Goal: Information Seeking & Learning: Find specific fact

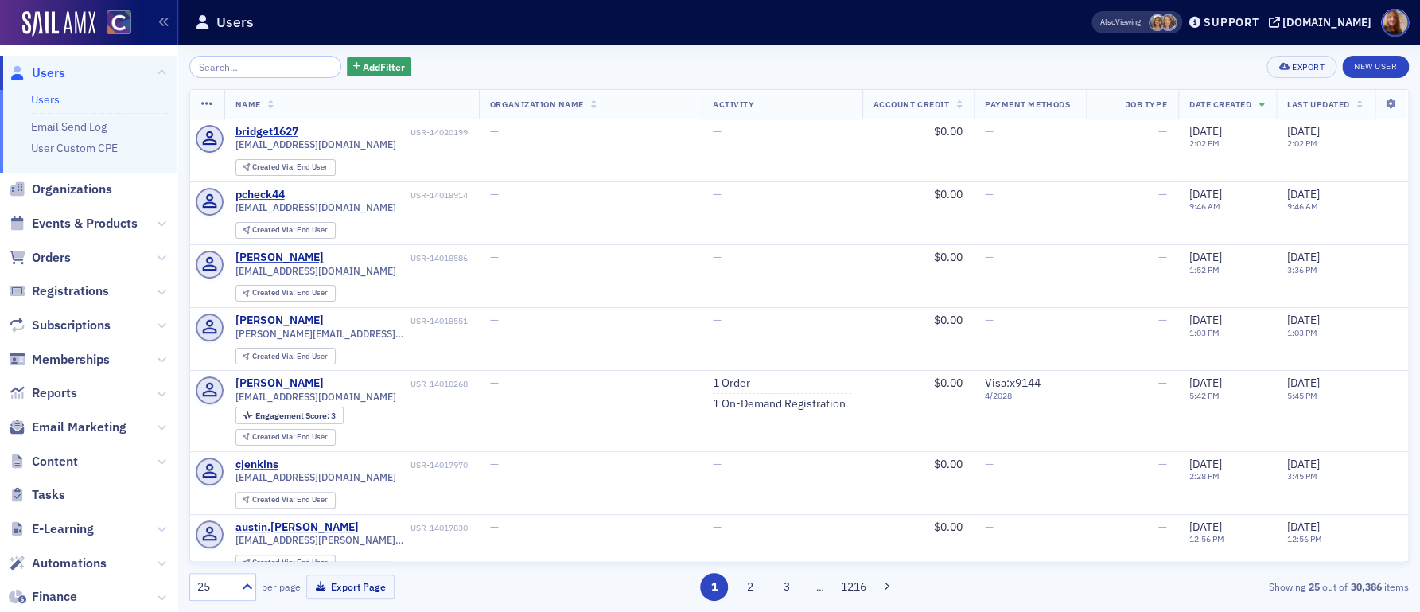
select select "US"
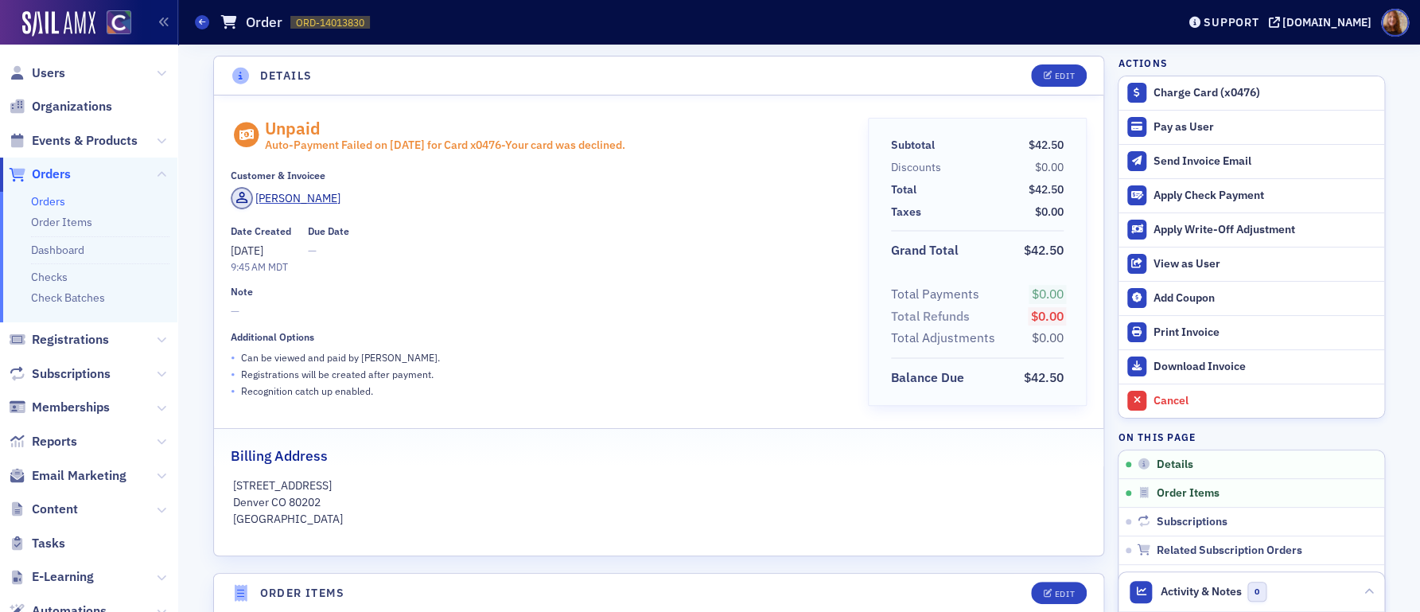
click at [600, 176] on div "Customer & Invoicee" at bounding box center [538, 175] width 615 height 12
click at [449, 214] on div "Unpaid Auto- Payment Failed on 9/8/2025 for Card x 0476 - Your card was decline…" at bounding box center [538, 267] width 615 height 299
click at [666, 212] on div "Sheri Betzer" at bounding box center [538, 200] width 615 height 27
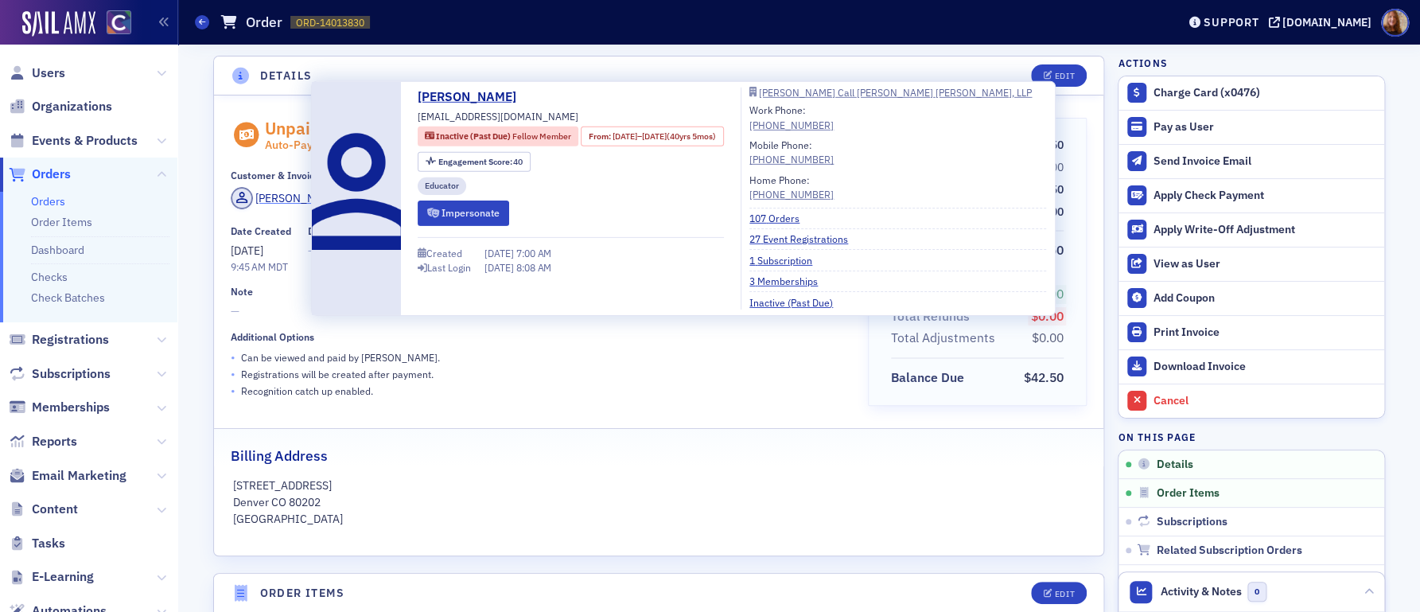
click at [281, 200] on div "Sheri Betzer" at bounding box center [297, 198] width 85 height 17
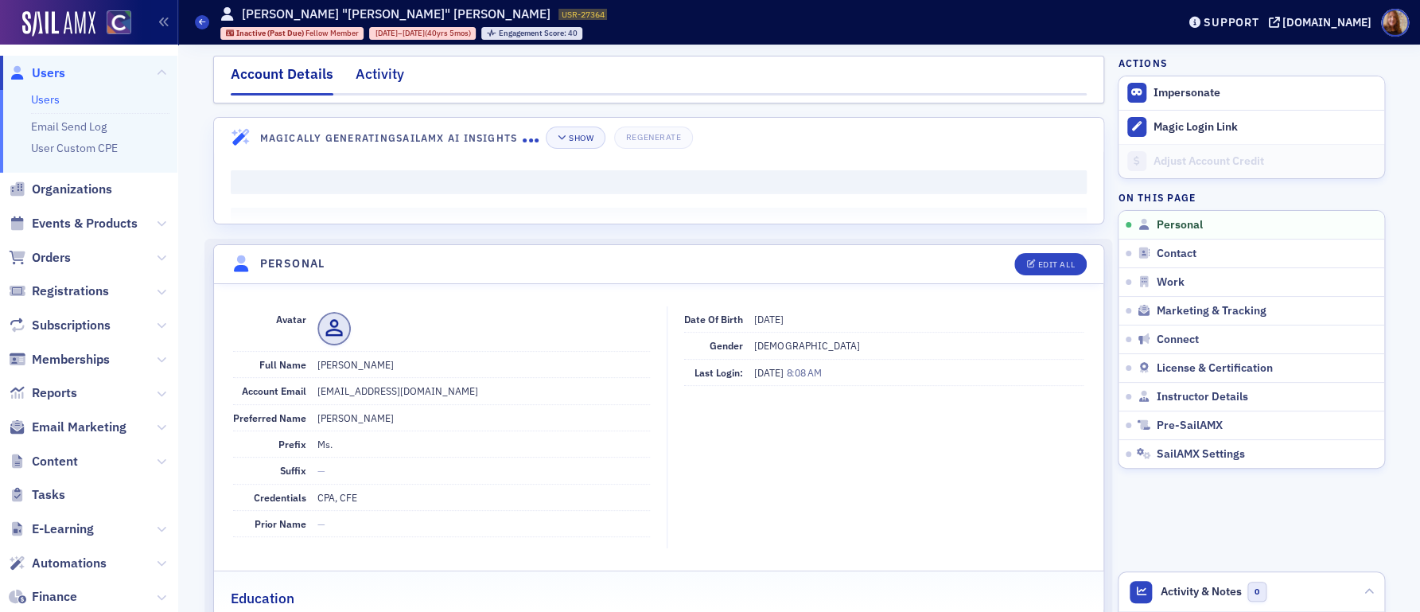
click at [384, 90] on div "Activity" at bounding box center [380, 78] width 49 height 29
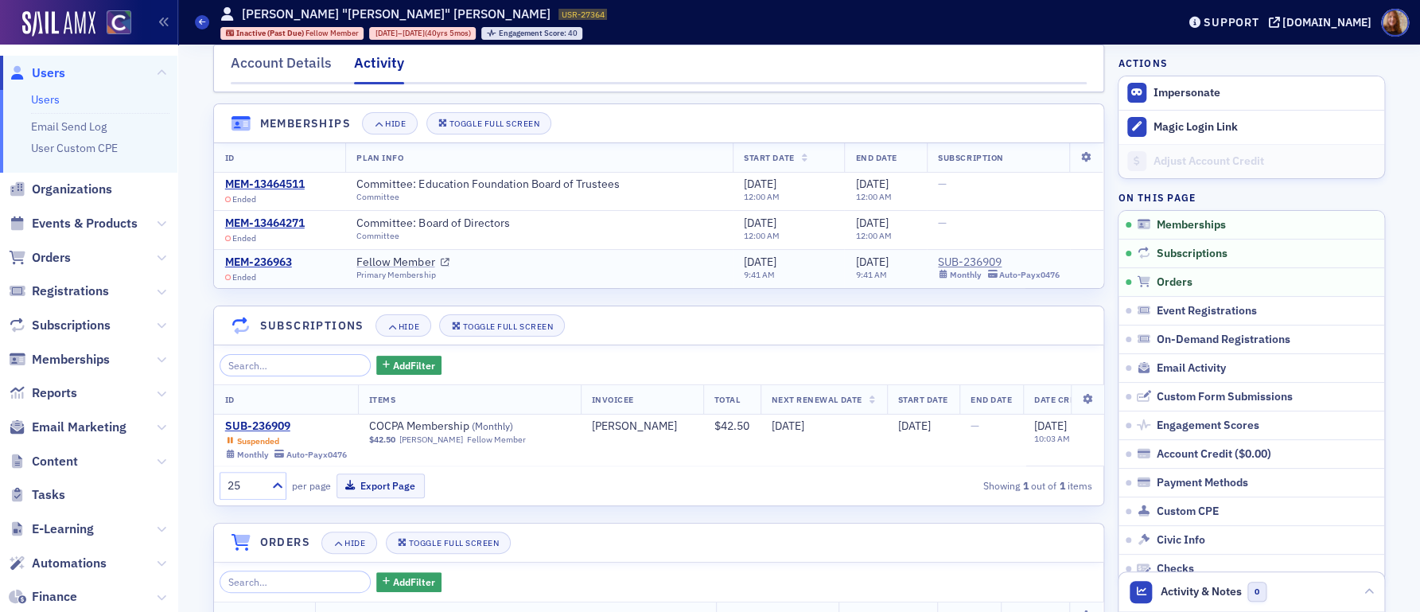
scroll to position [48, 0]
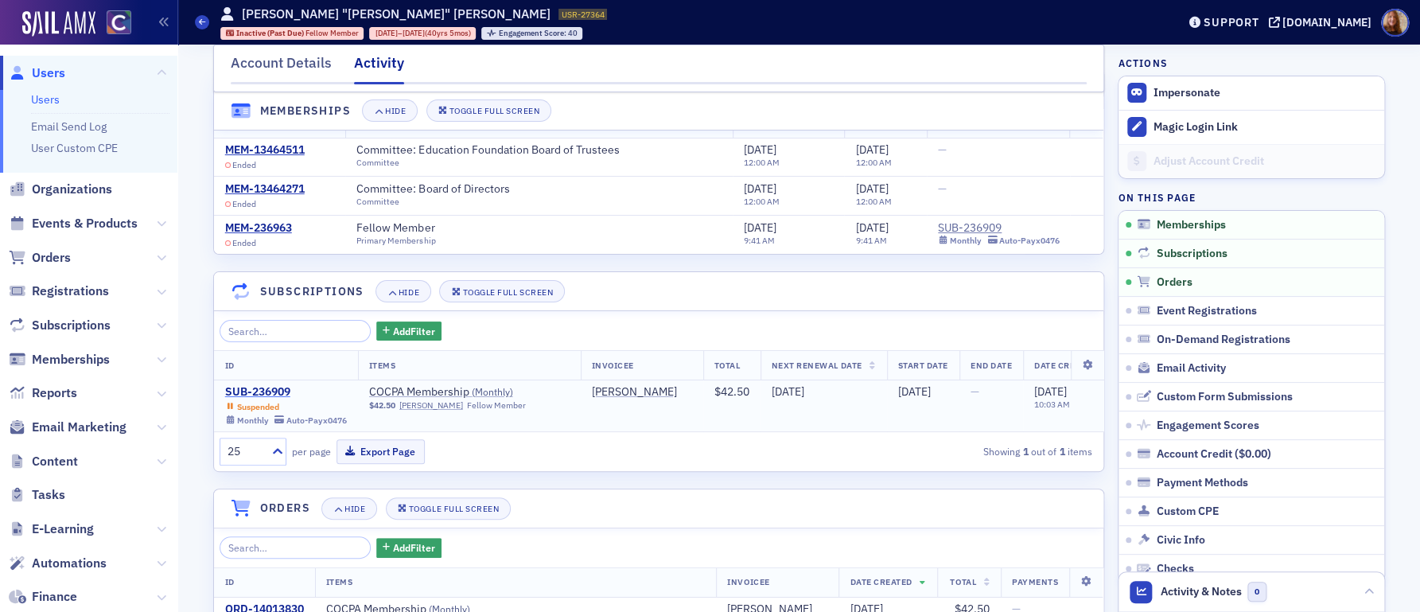
click at [254, 391] on div "SUB-236909" at bounding box center [286, 392] width 122 height 14
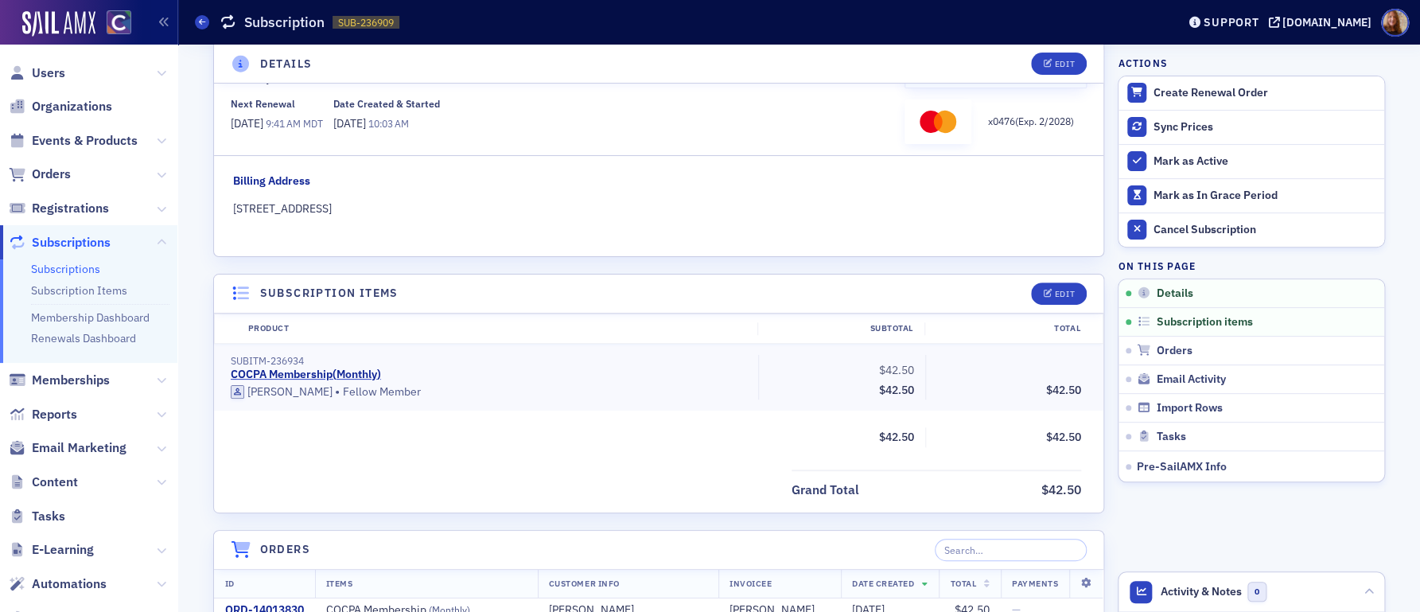
scroll to position [291, 0]
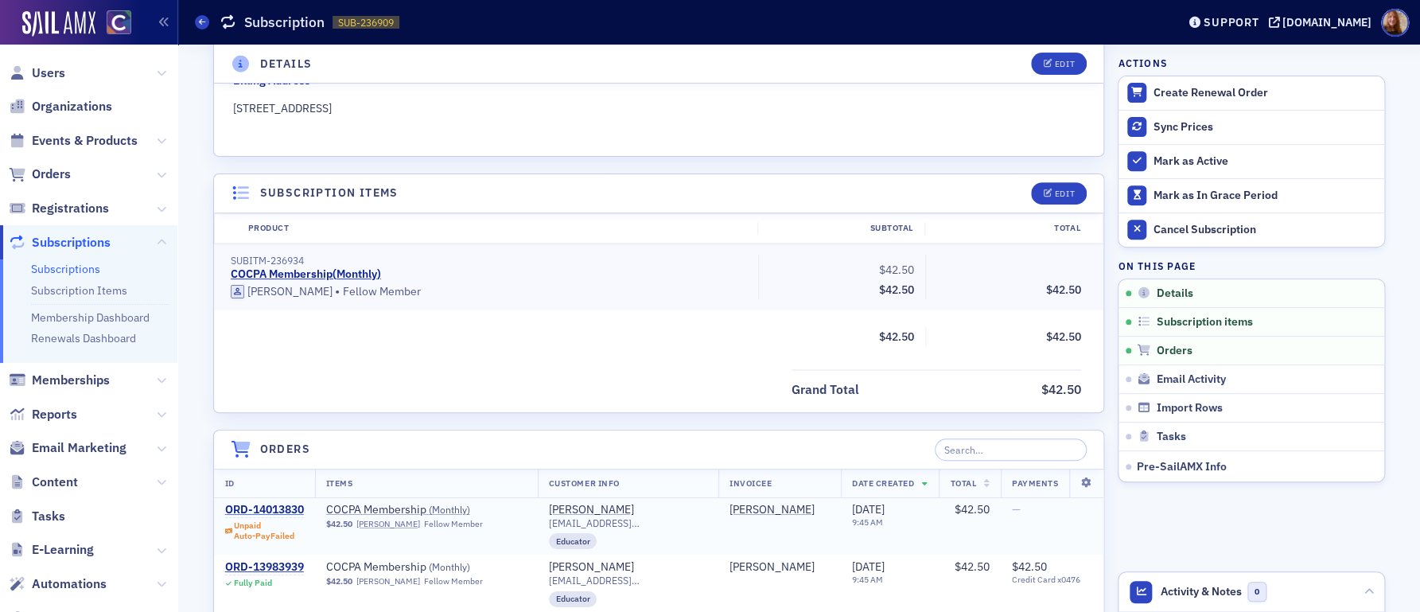
click at [250, 509] on div "ORD-14013830" at bounding box center [264, 510] width 79 height 14
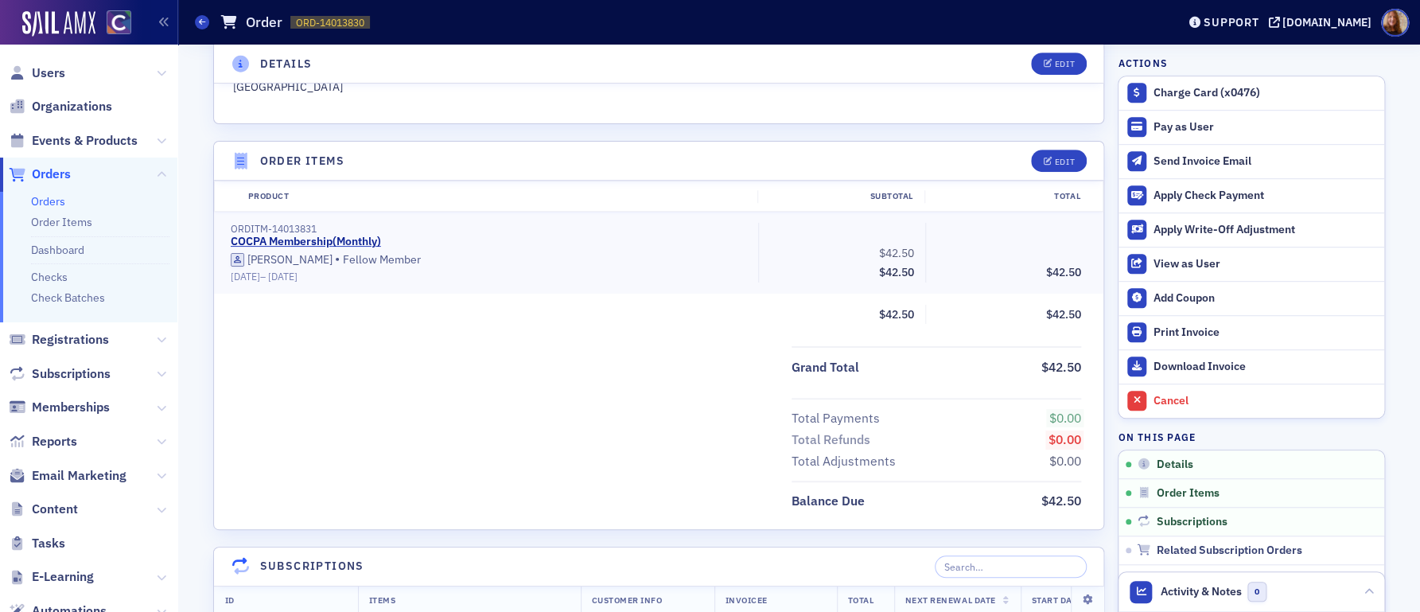
scroll to position [678, 0]
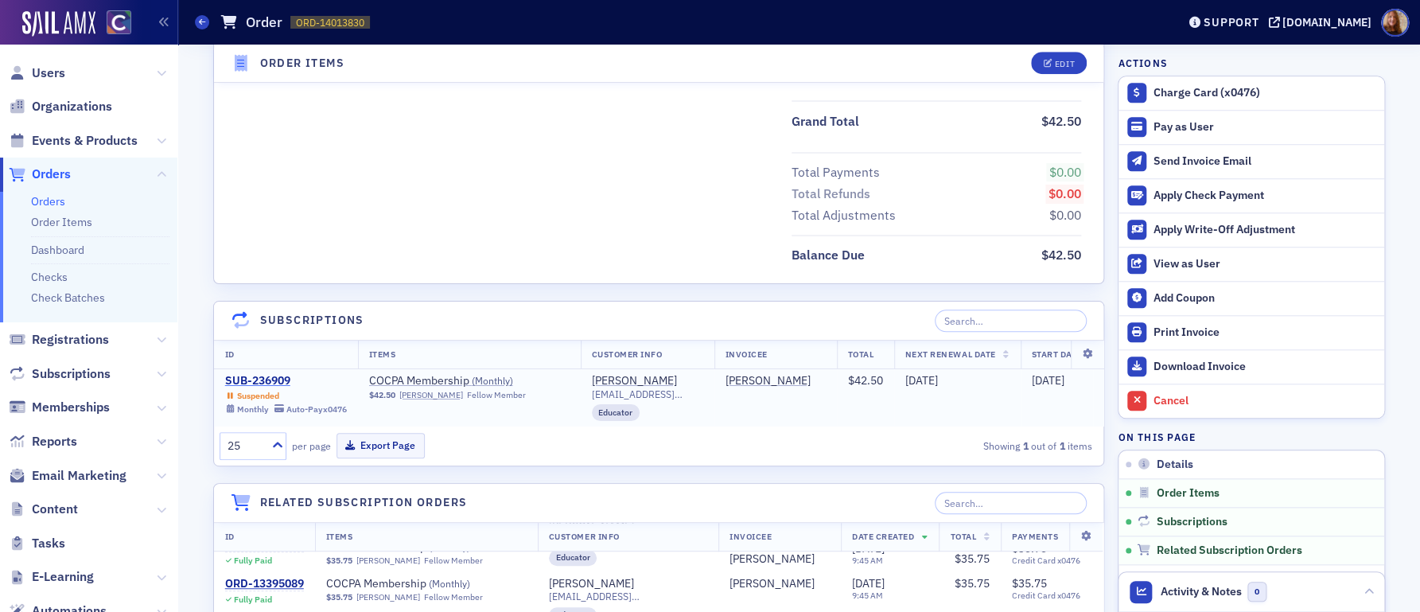
click at [248, 376] on div "SUB-236909" at bounding box center [286, 381] width 122 height 14
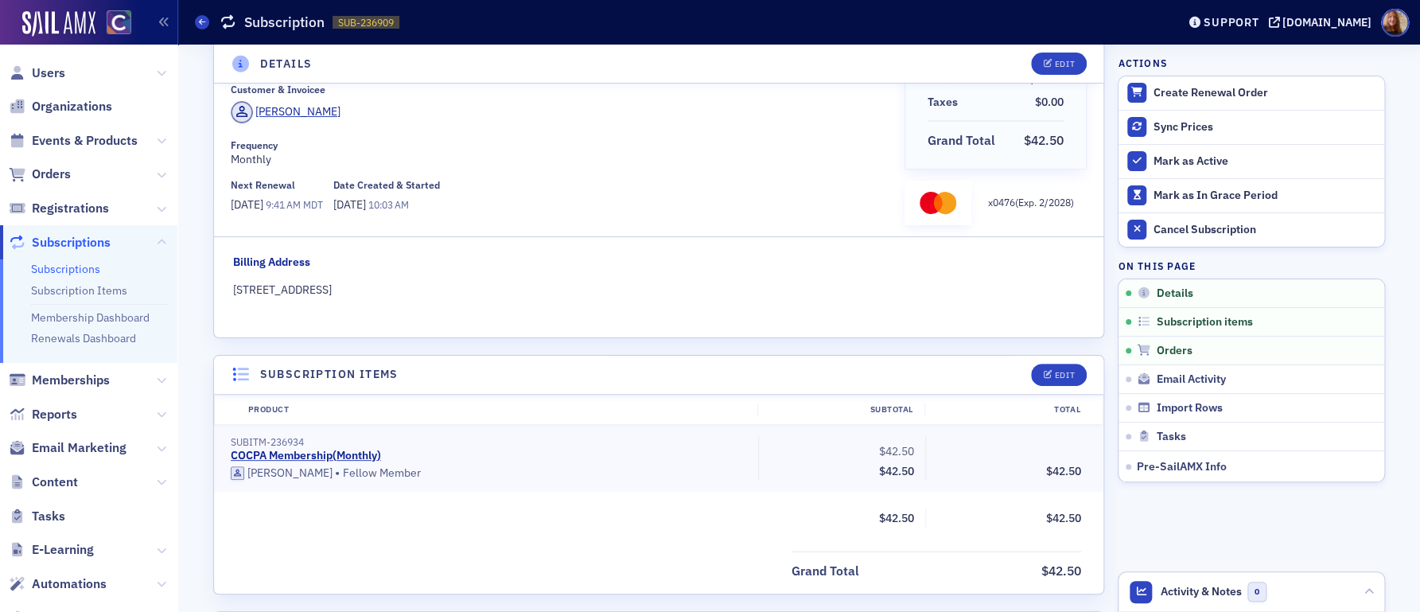
scroll to position [46, 0]
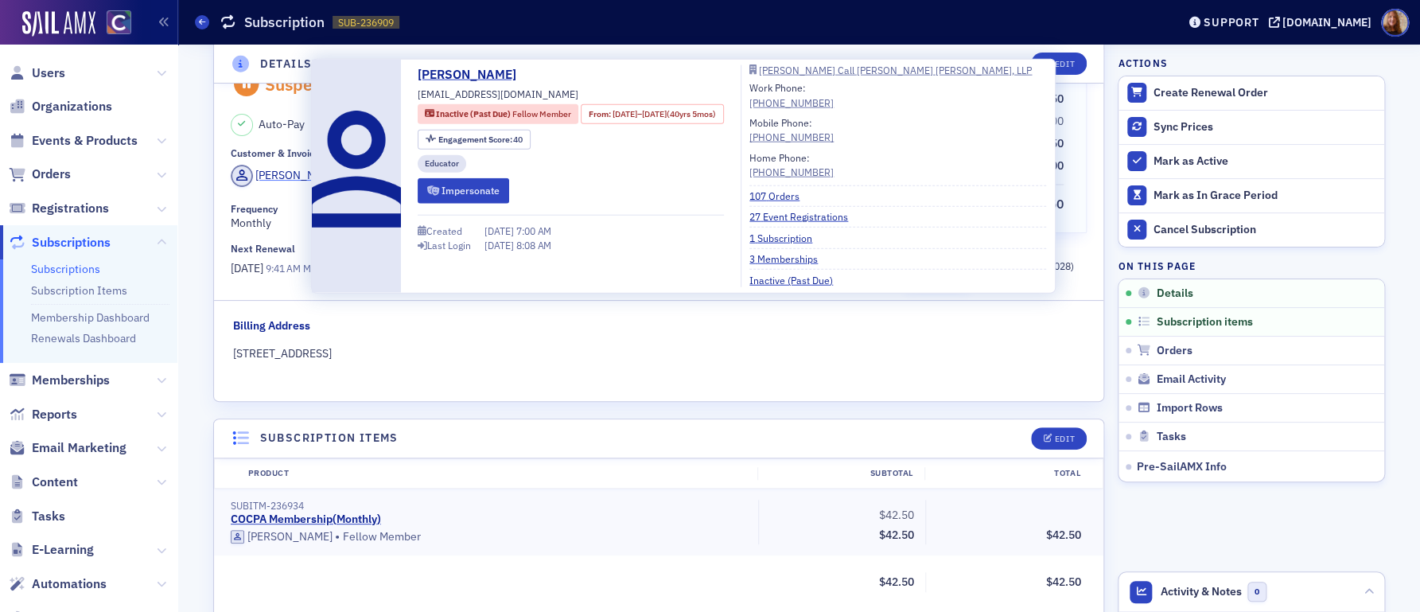
click at [272, 170] on div "Sheri Betzer" at bounding box center [297, 175] width 85 height 17
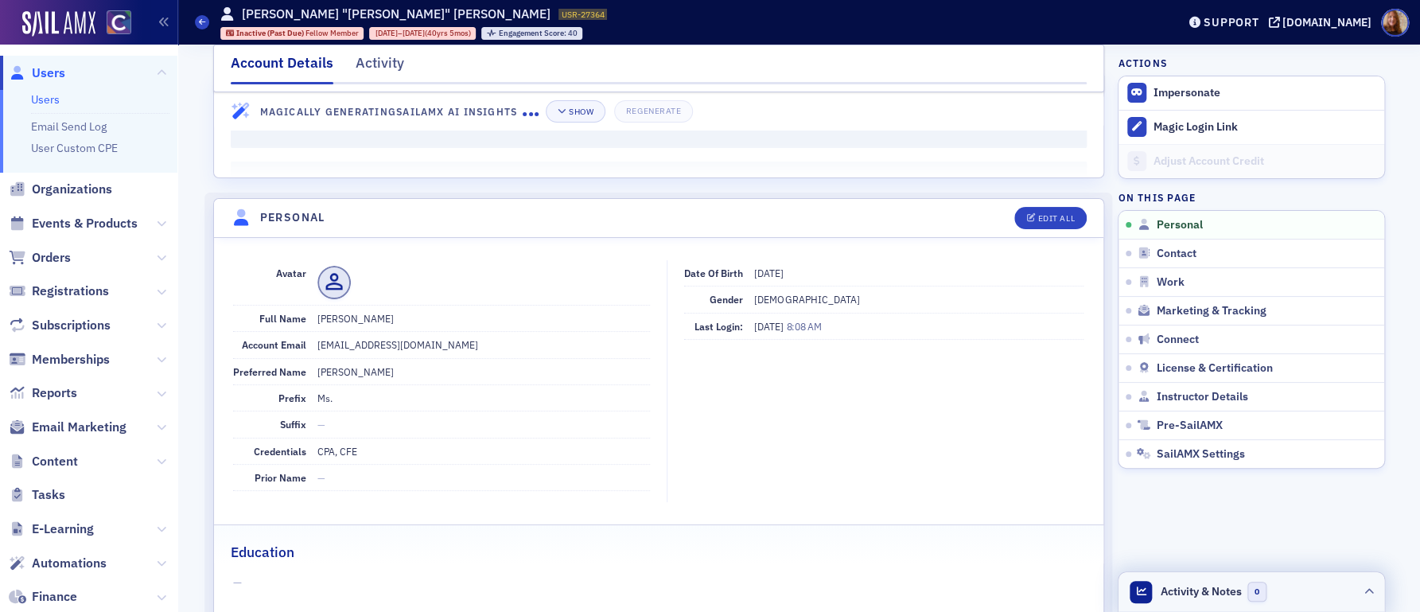
click at [1307, 579] on header "Activity & Notes 0" at bounding box center [1252, 592] width 266 height 40
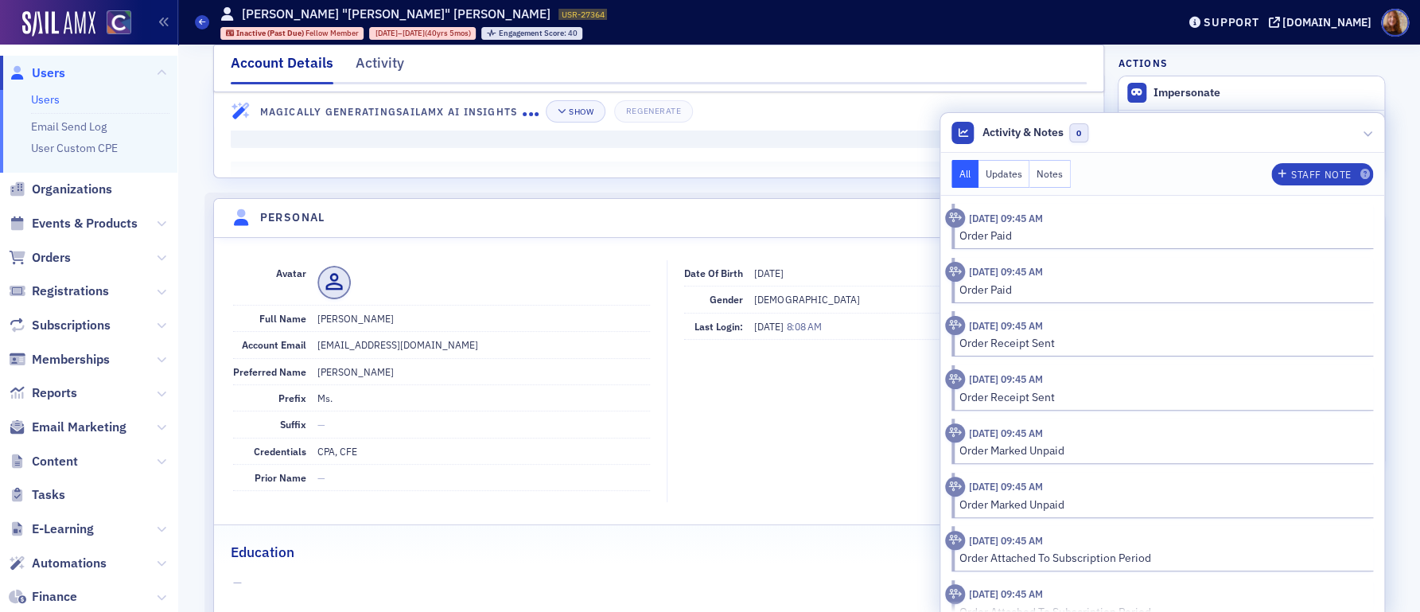
click at [1050, 178] on button "Notes" at bounding box center [1050, 174] width 41 height 28
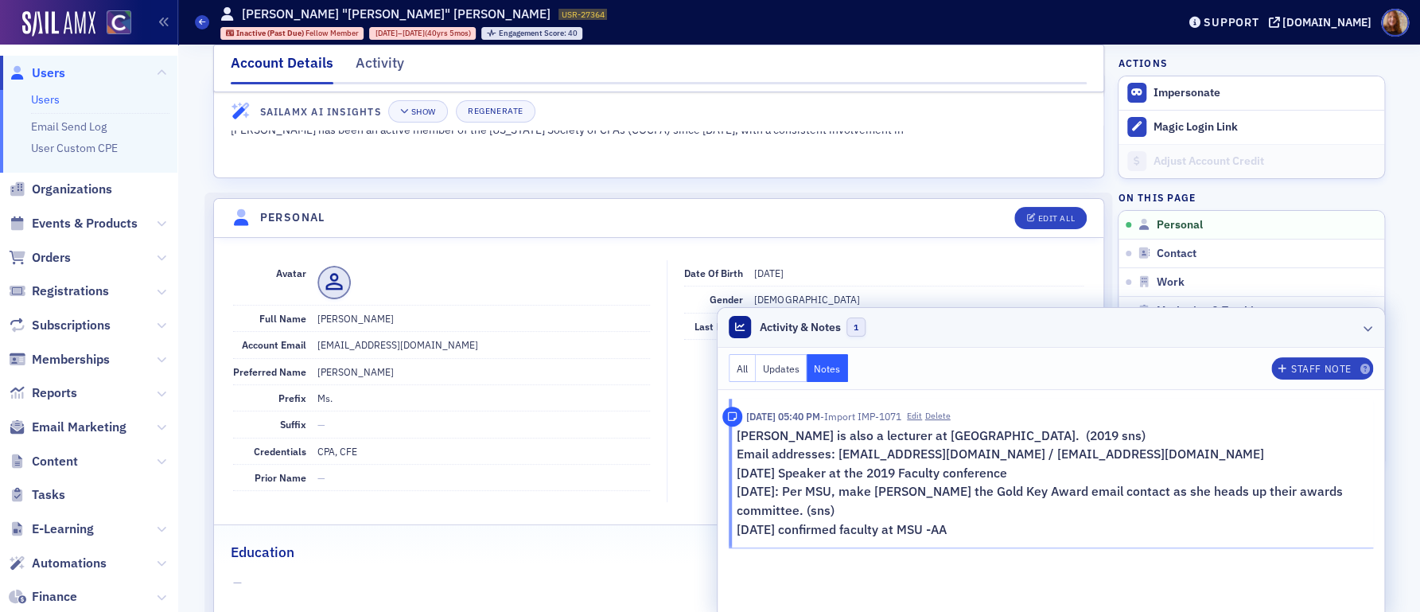
click at [1146, 328] on header "Activity & Notes 1" at bounding box center [1051, 328] width 667 height 40
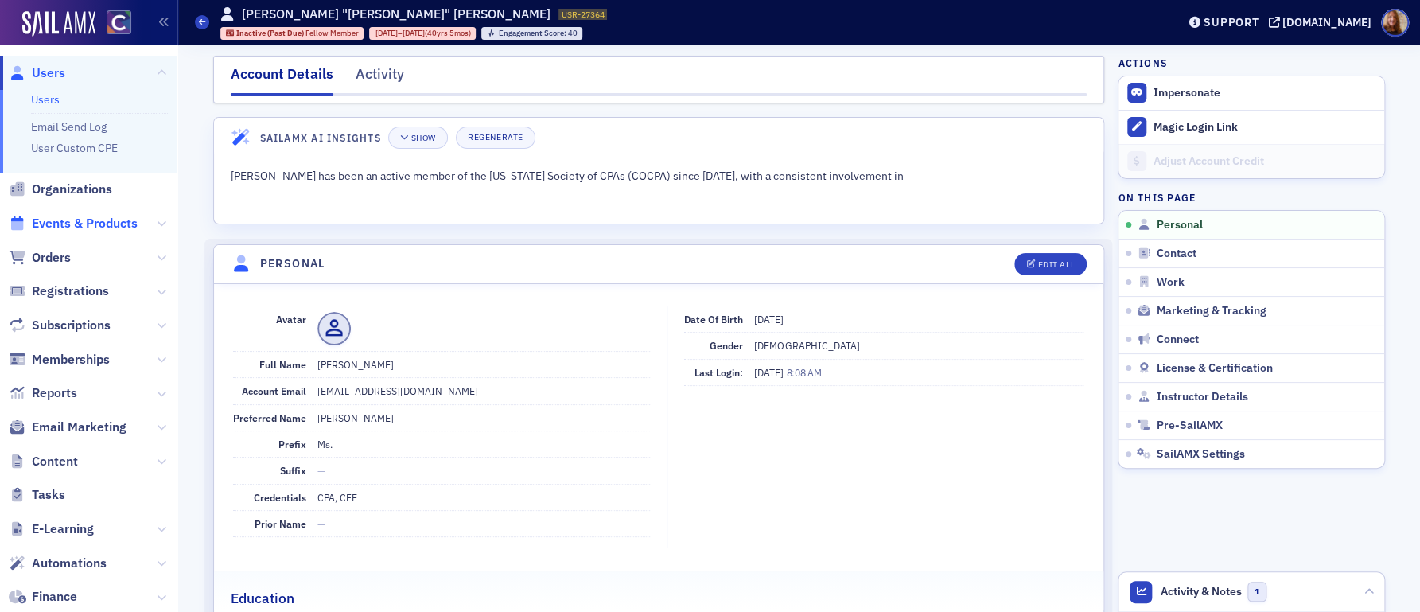
click at [49, 226] on span "Events & Products" at bounding box center [85, 224] width 106 height 18
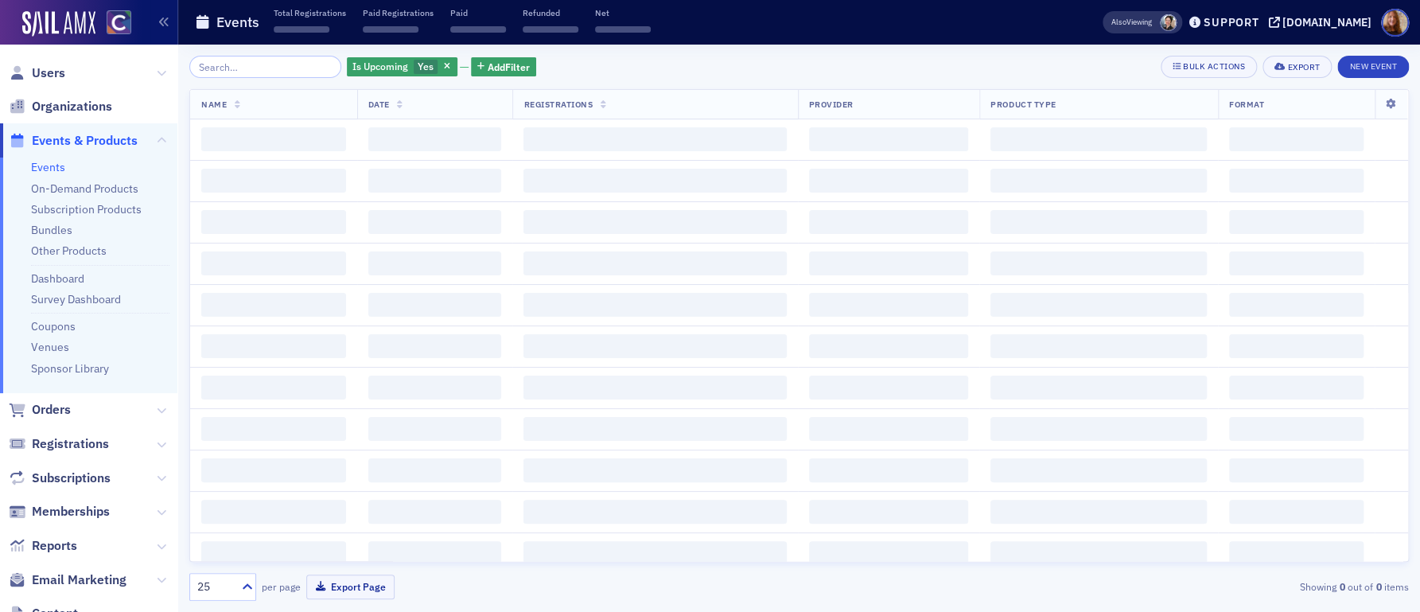
click at [262, 76] on input "search" at bounding box center [265, 67] width 152 height 22
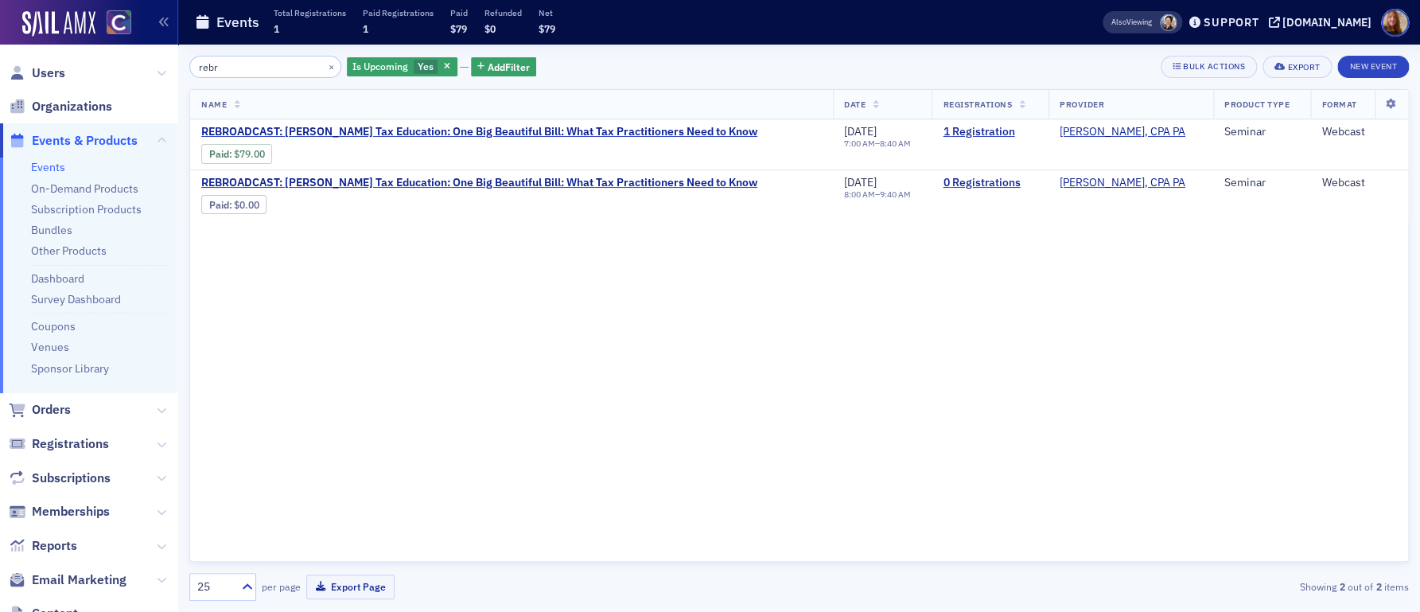
type input "rebr"
click at [986, 130] on link "1 Registration" at bounding box center [990, 132] width 95 height 14
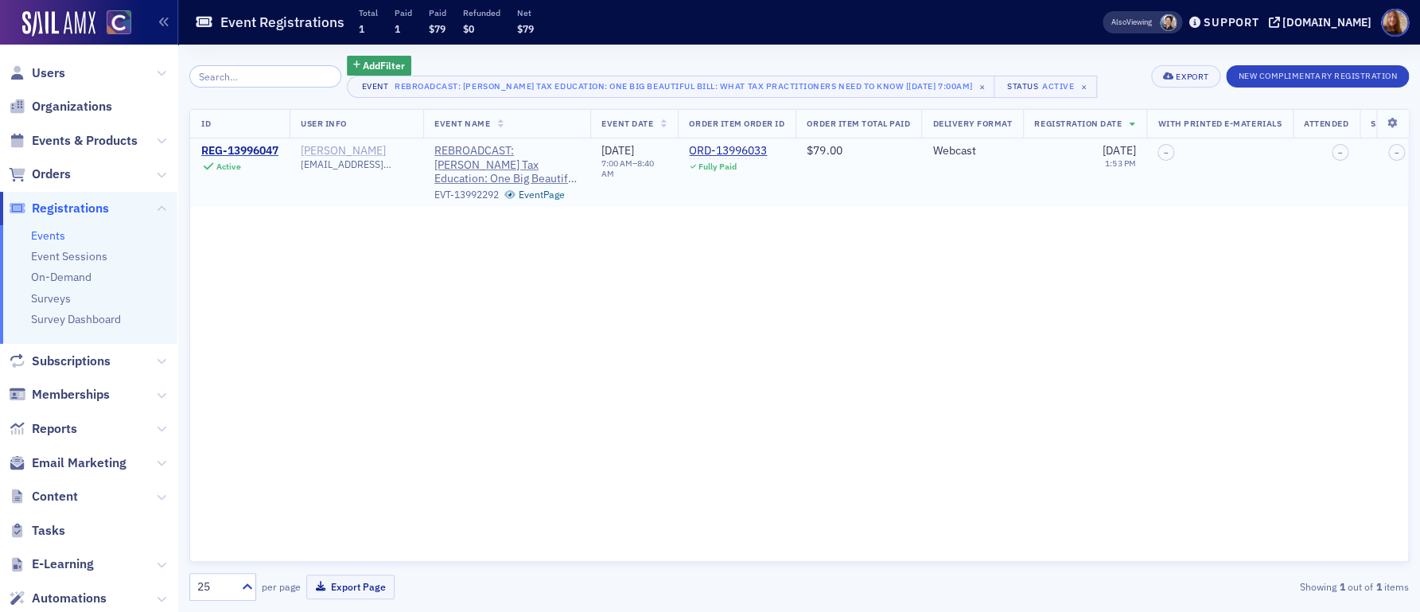
click at [364, 154] on div "Angela Catterson" at bounding box center [343, 151] width 85 height 14
click at [278, 225] on div "ID User Info Event Name Event Date Order Item Order ID Order Item Total Paid De…" at bounding box center [799, 336] width 1220 height 454
click at [330, 165] on span "angelacatterson@comcast.net" at bounding box center [356, 164] width 111 height 12
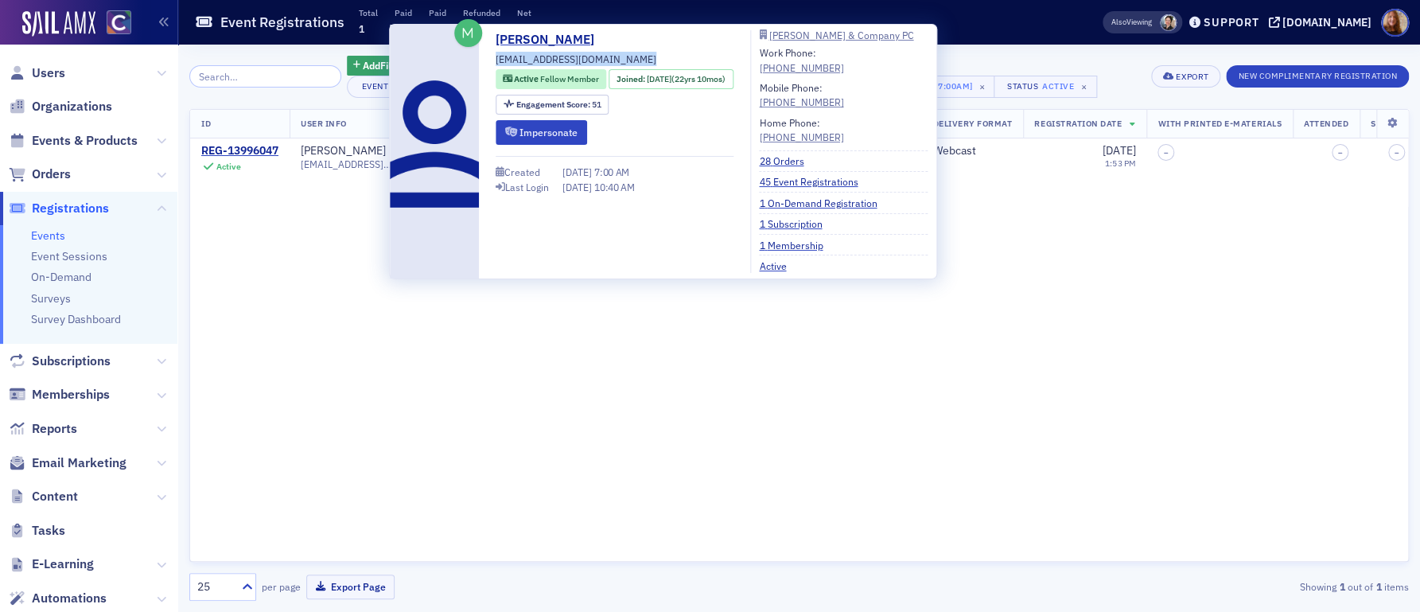
drag, startPoint x: 643, startPoint y: 56, endPoint x: 506, endPoint y: 51, distance: 136.9
click at [506, 51] on div "Angela Catterson angelacatterson@comcast.net Active Fellow Member Joined : 10/3…" at bounding box center [615, 151] width 238 height 243
copy div "angelacatterson@comcast.net"
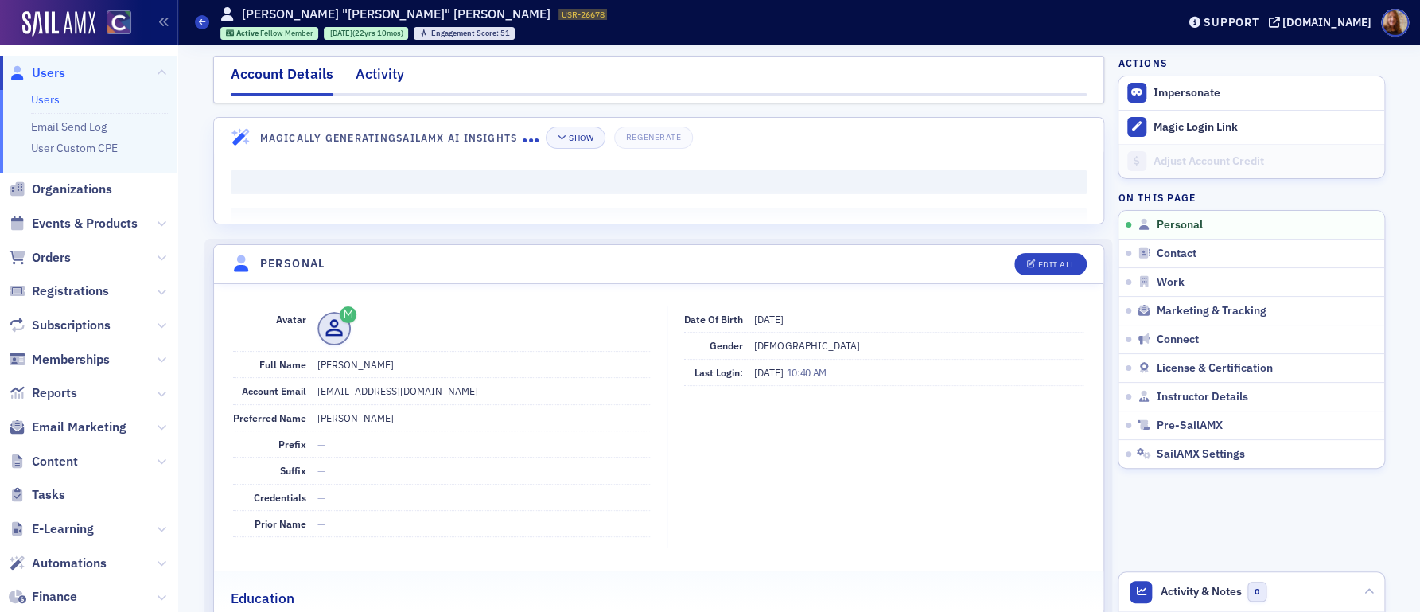
click at [365, 75] on div "Activity" at bounding box center [380, 78] width 49 height 29
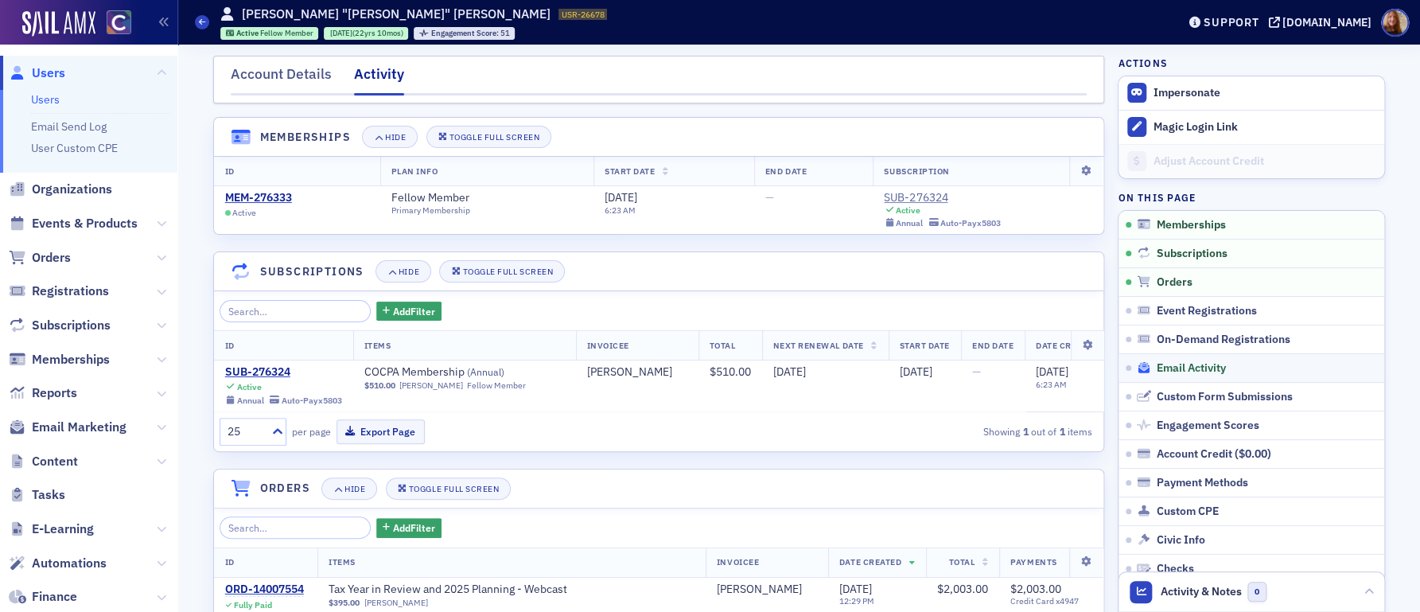
click at [1168, 365] on span "Email Activity" at bounding box center [1191, 368] width 69 height 14
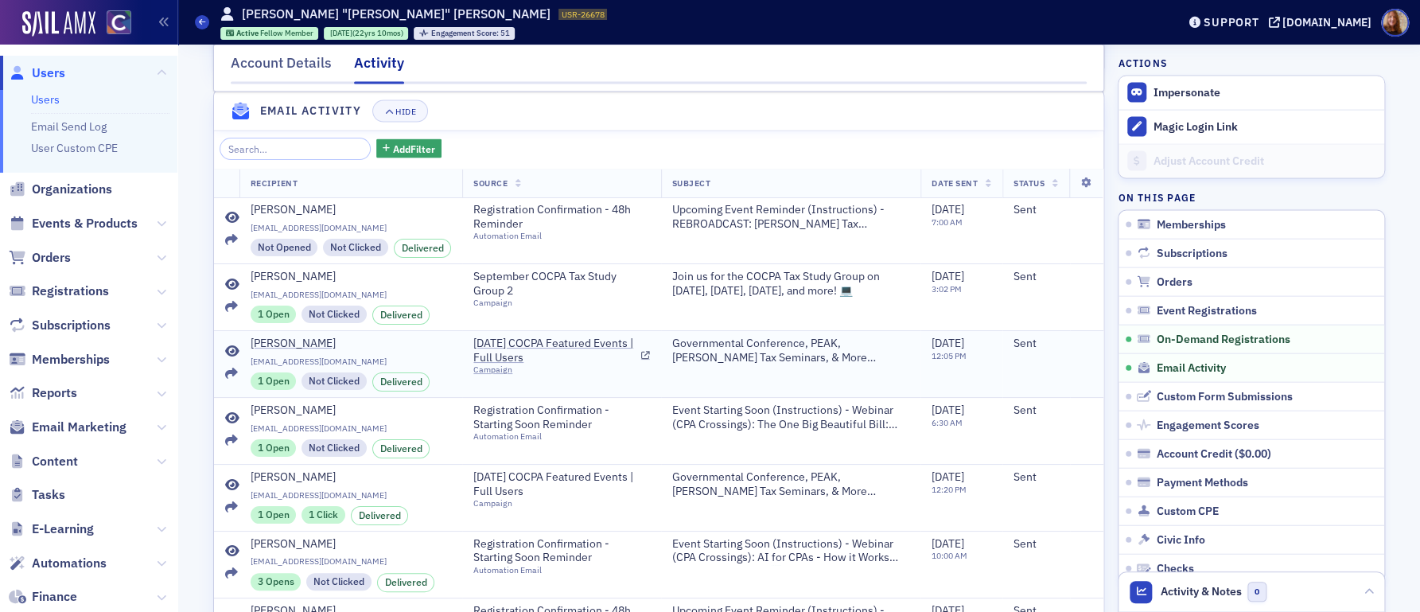
scroll to position [1751, 0]
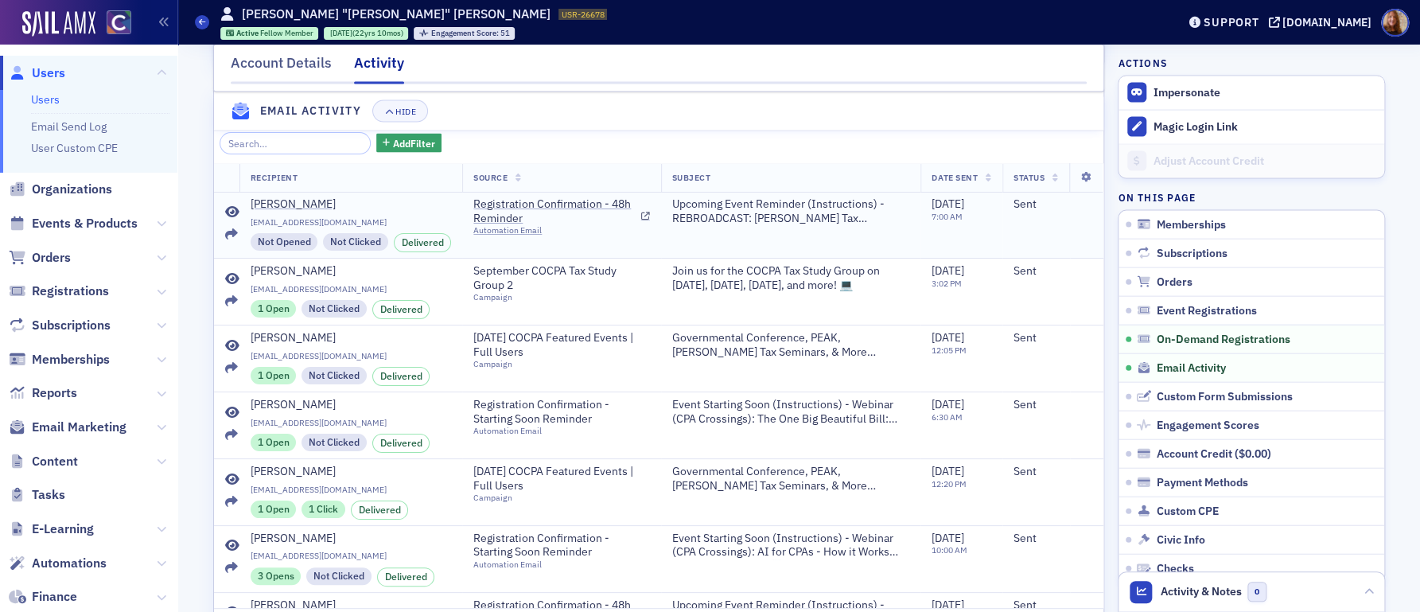
click at [225, 219] on icon at bounding box center [232, 212] width 14 height 13
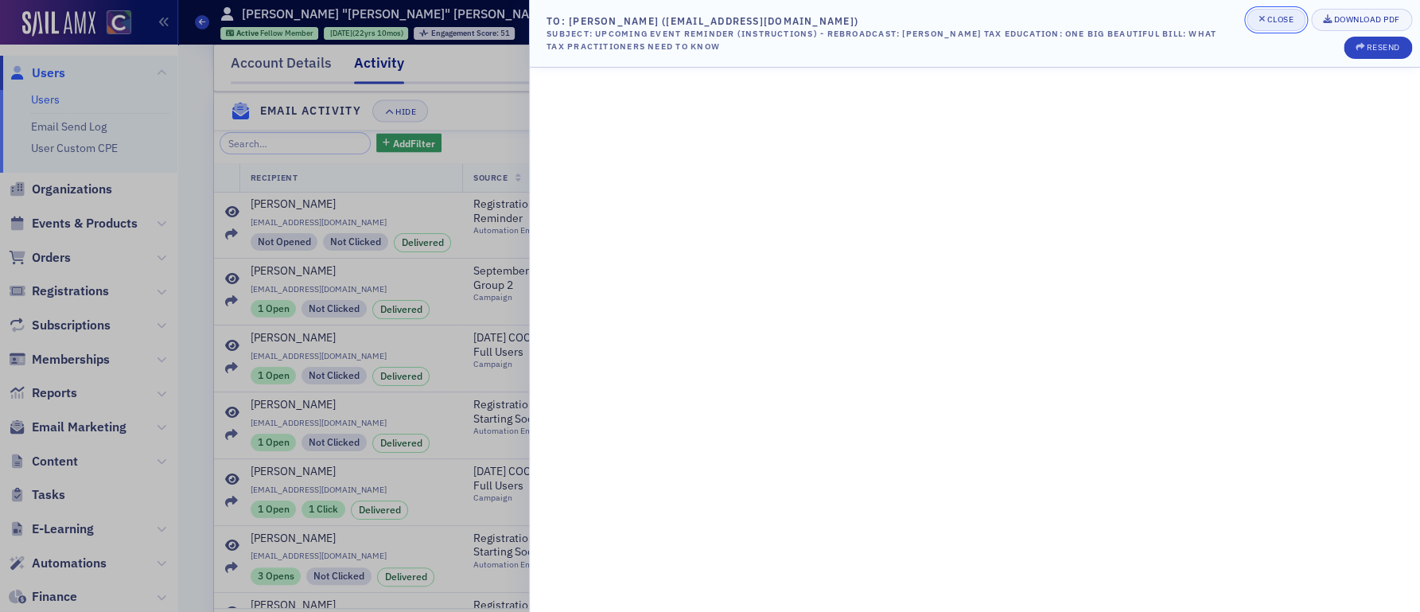
click at [1267, 21] on div "Close" at bounding box center [1280, 19] width 27 height 9
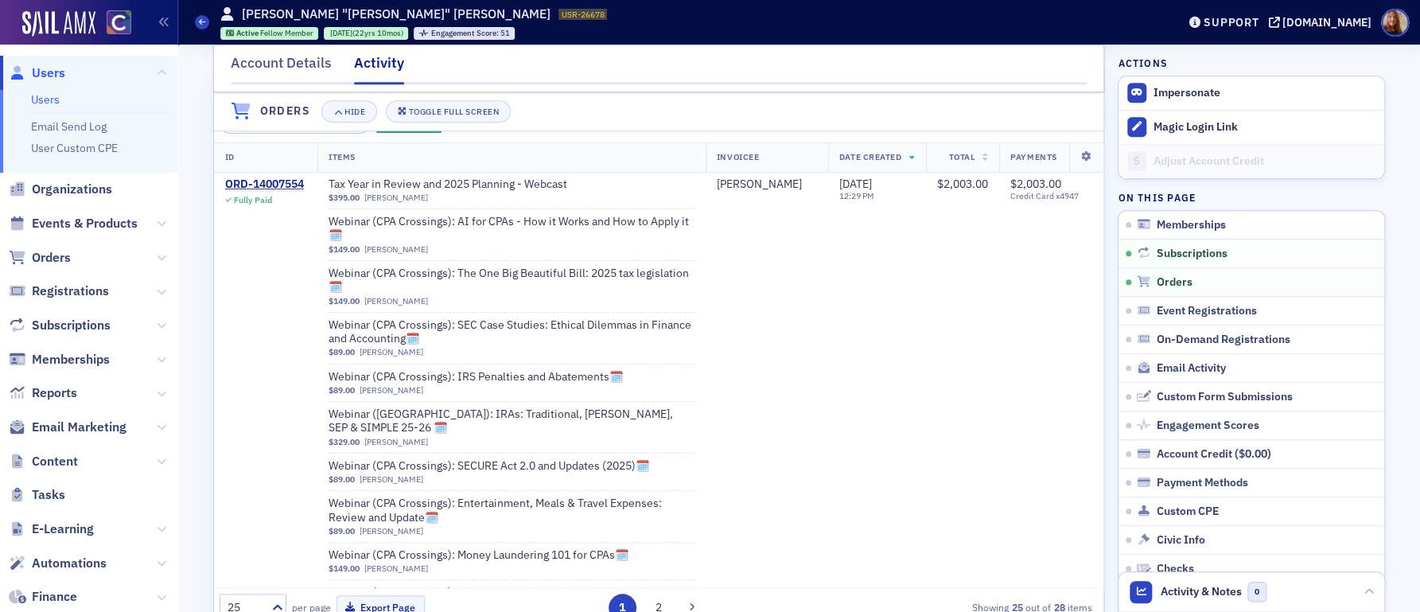
scroll to position [0, 0]
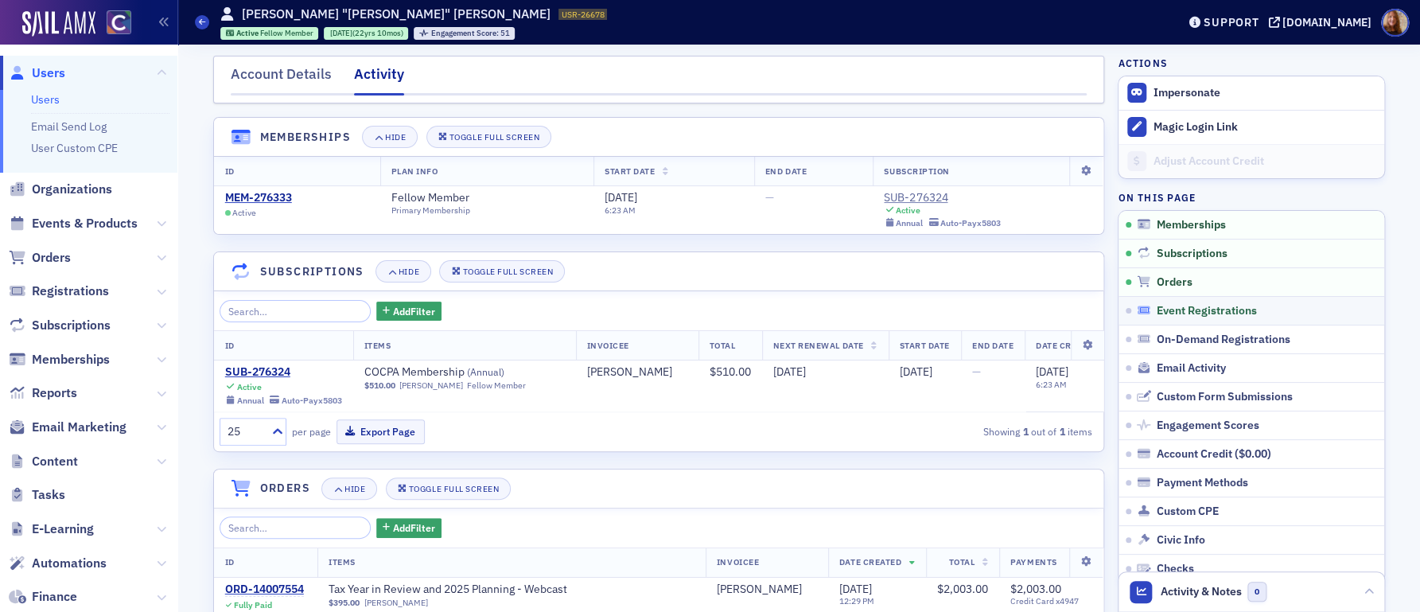
click at [1206, 314] on span "Event Registrations" at bounding box center [1207, 311] width 100 height 14
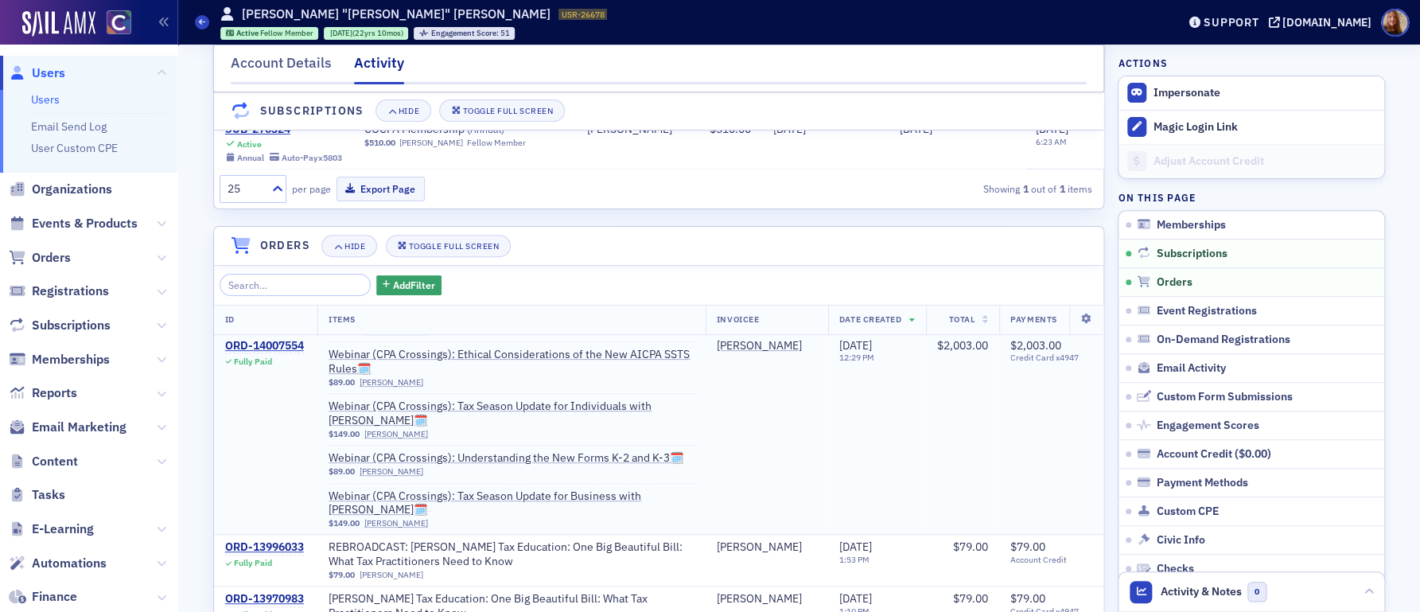
scroll to position [415, 0]
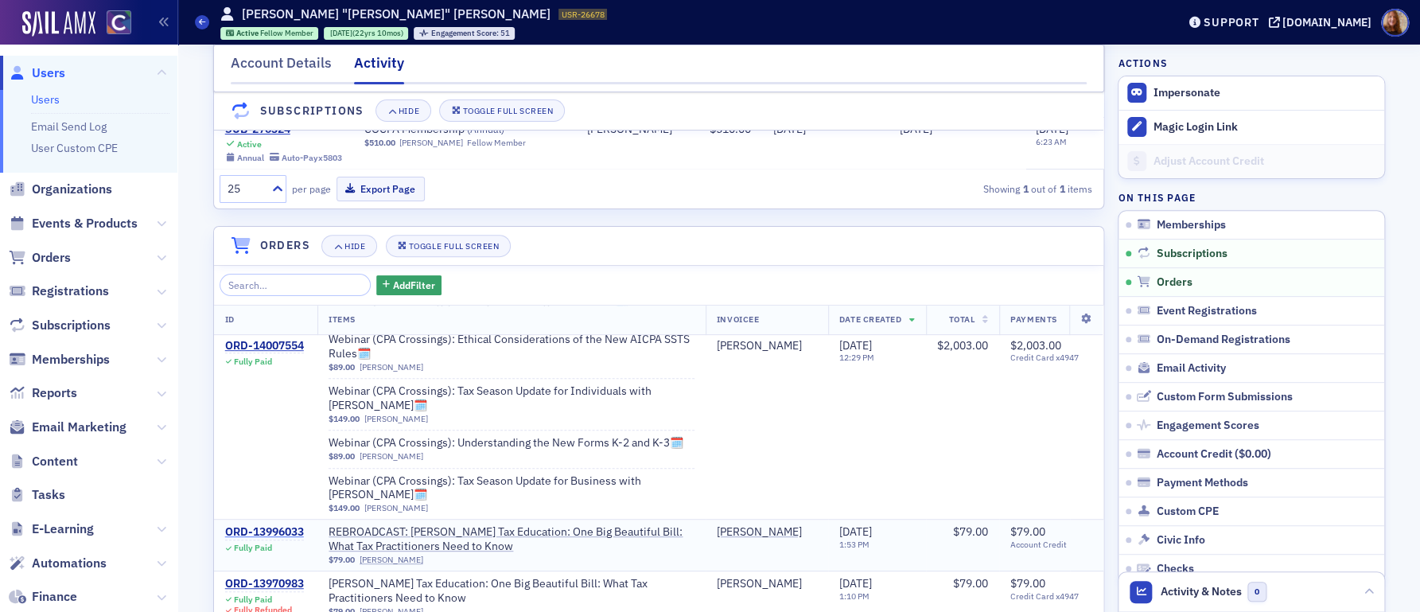
click at [289, 536] on div "ORD-13996033" at bounding box center [264, 532] width 79 height 14
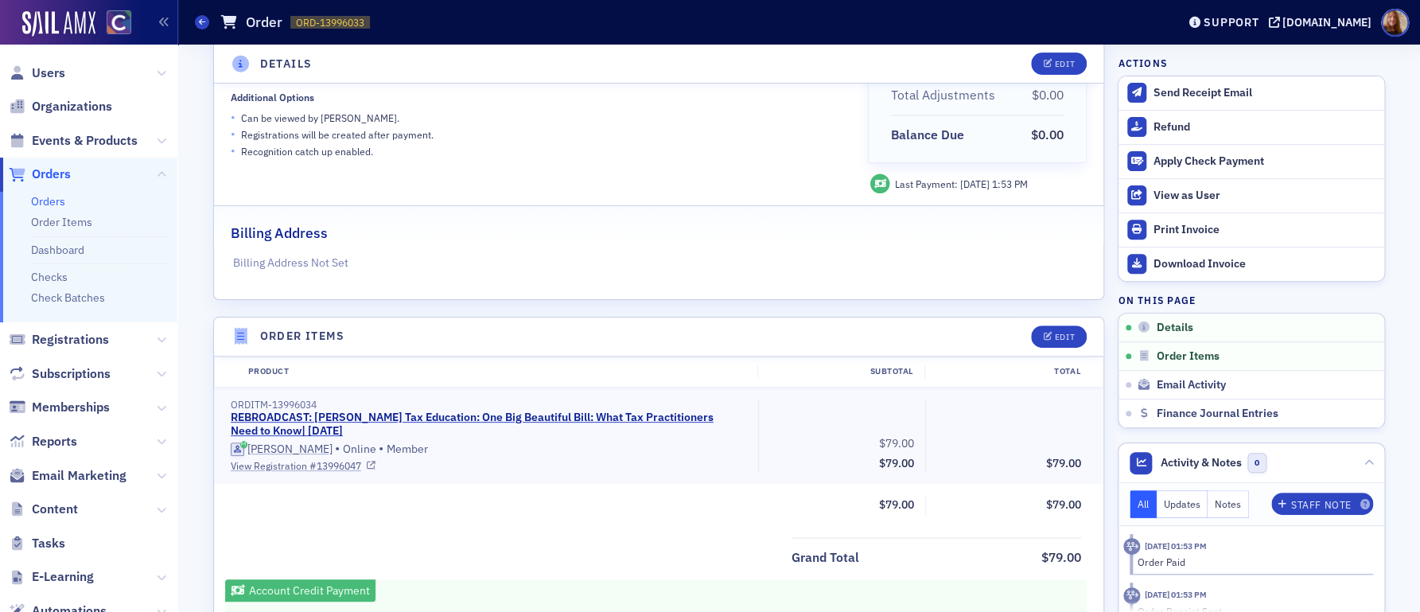
click at [286, 467] on link "View Registration # 13996047" at bounding box center [489, 465] width 516 height 14
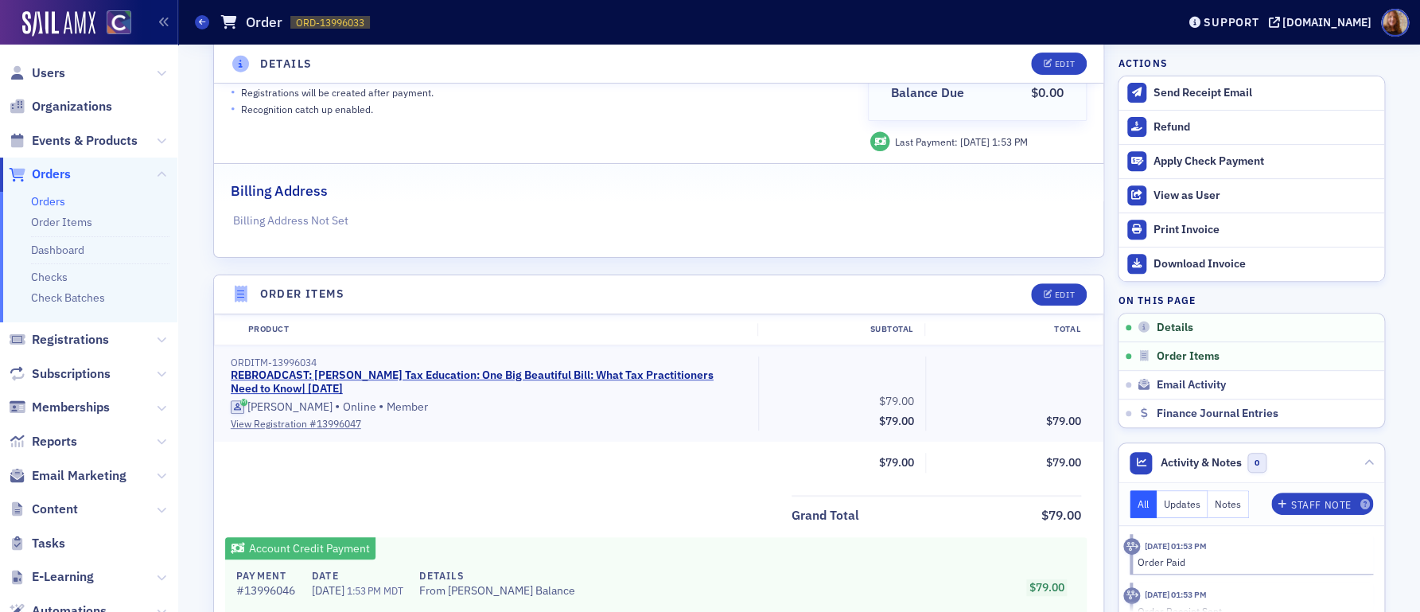
scroll to position [367, 0]
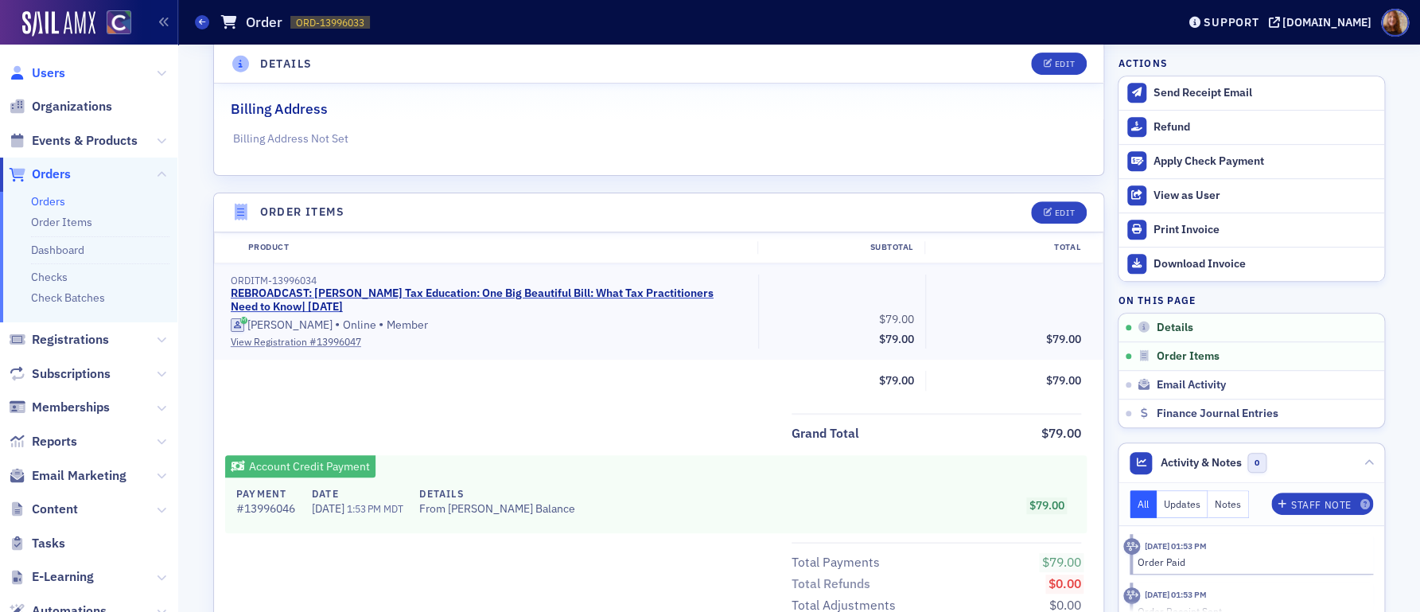
click at [36, 73] on span "Users" at bounding box center [48, 73] width 33 height 18
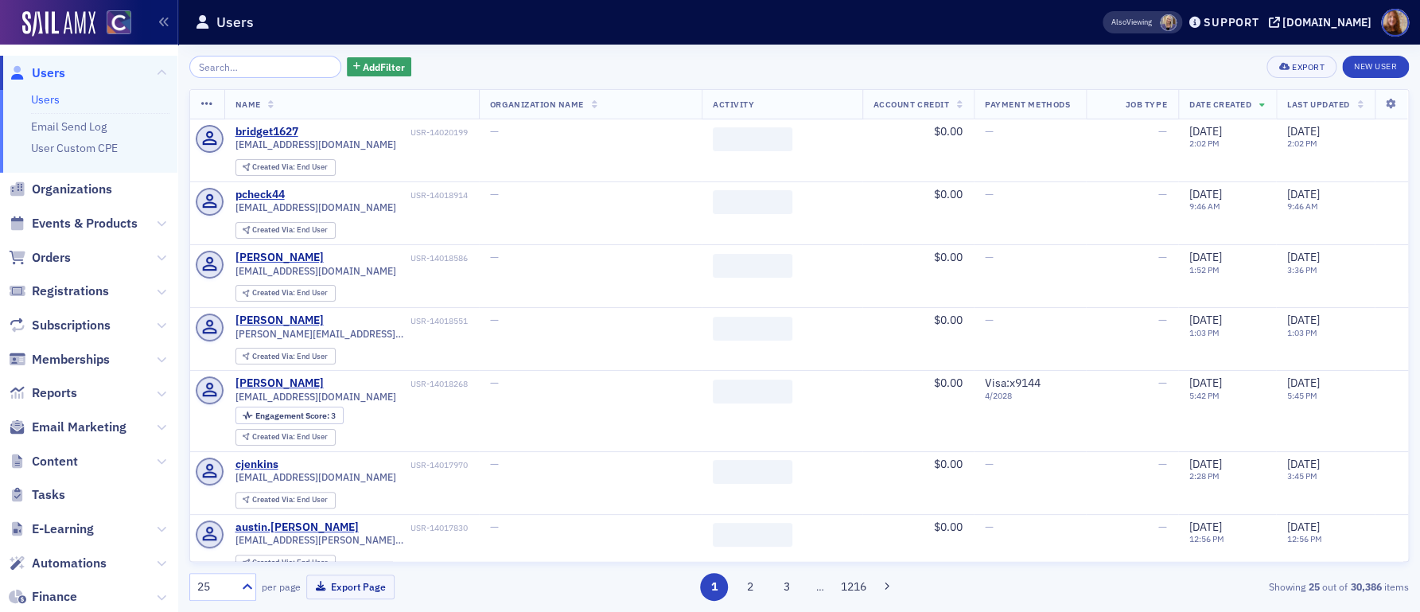
click at [228, 71] on input "search" at bounding box center [265, 67] width 152 height 22
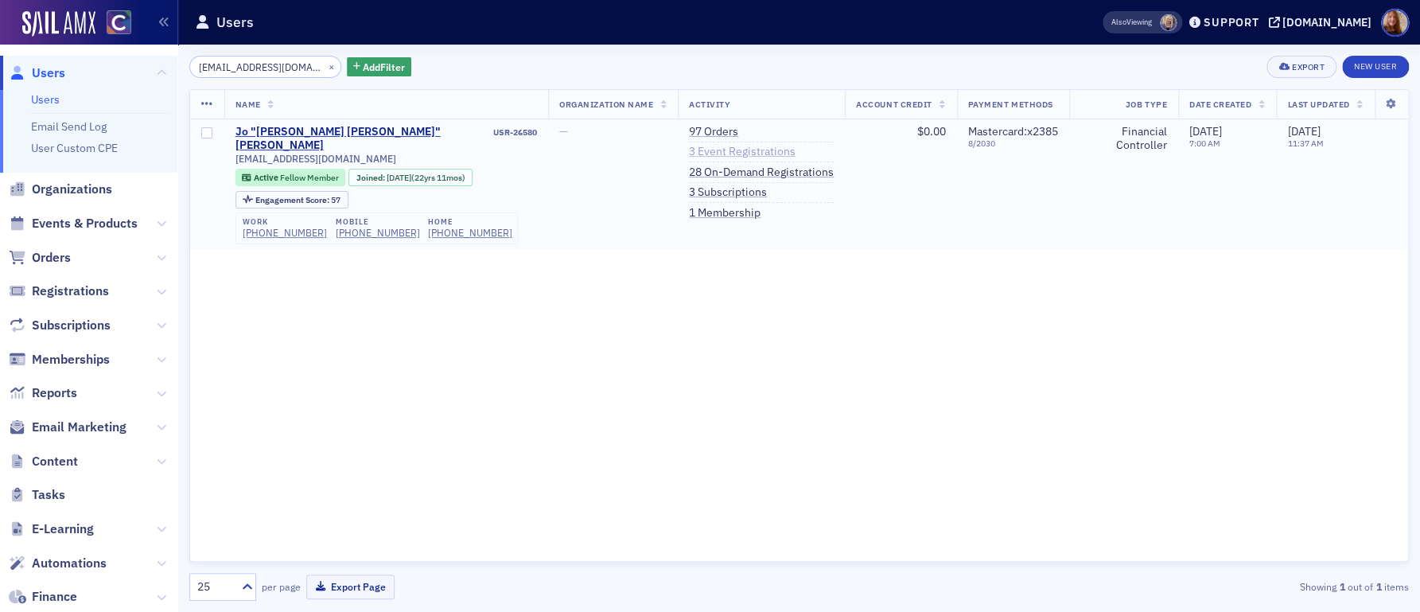
type input "myron3colo@msn.com"
drag, startPoint x: 680, startPoint y: 151, endPoint x: 700, endPoint y: 150, distance: 20.7
click at [689, 151] on link "3 Event Registrations" at bounding box center [742, 152] width 107 height 14
click at [715, 173] on link "28 On-Demand Registrations" at bounding box center [761, 173] width 145 height 14
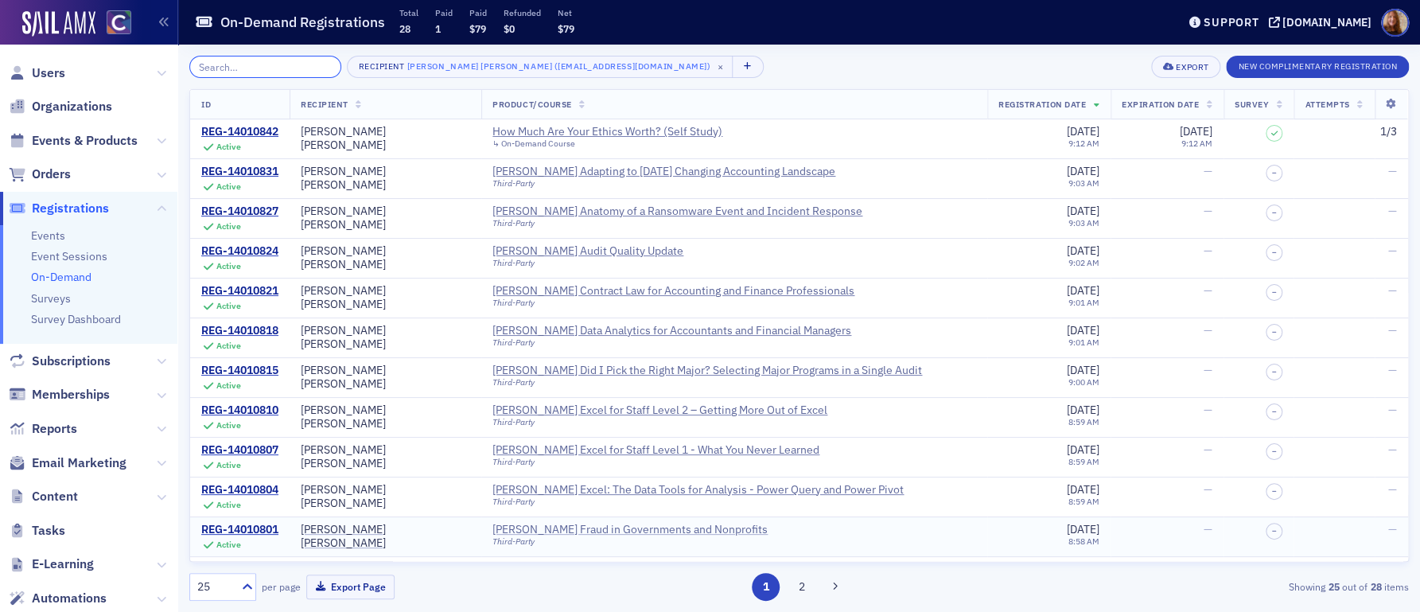
scroll to position [549, 0]
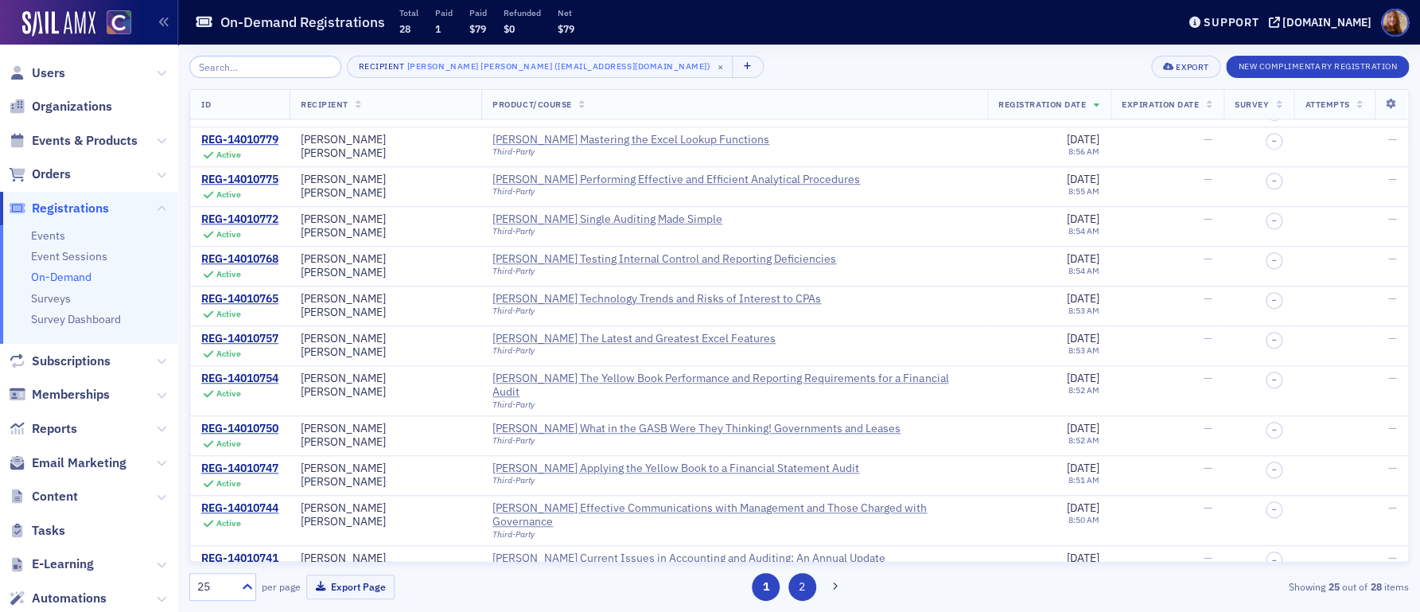
click at [793, 583] on button "2" at bounding box center [803, 587] width 28 height 28
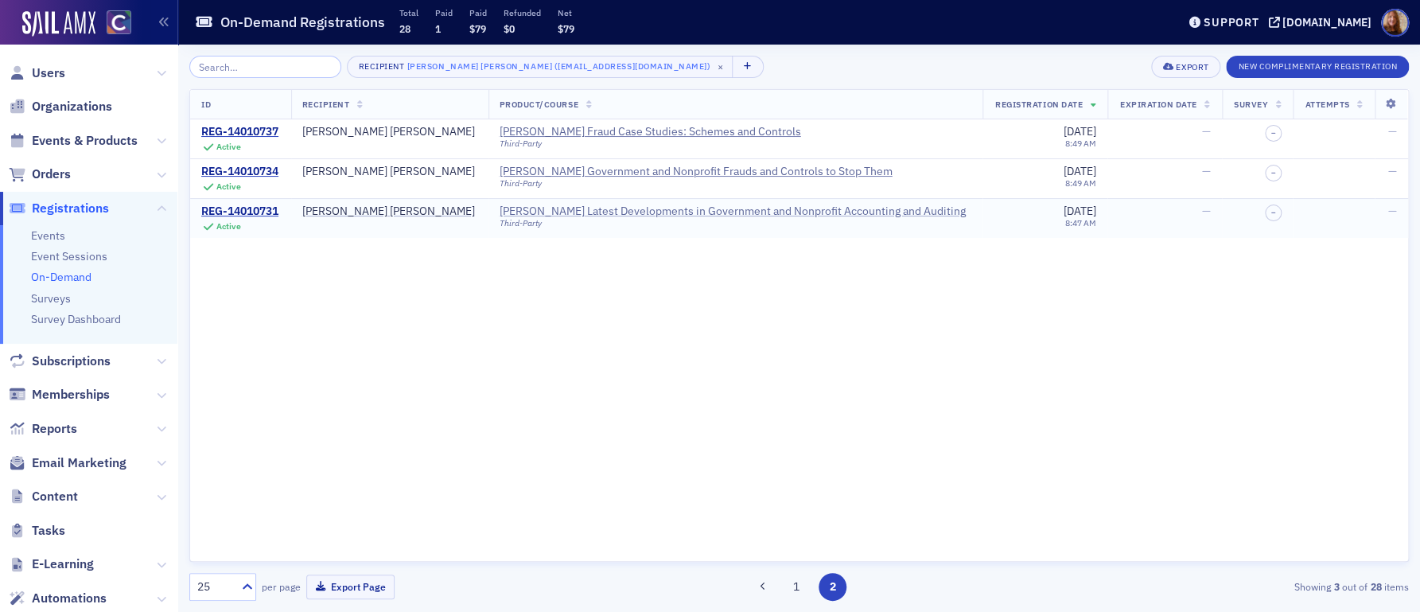
click at [596, 210] on div "Surgent's Latest Developments in Government and Nonprofit Accounting and Auditi…" at bounding box center [733, 212] width 466 height 14
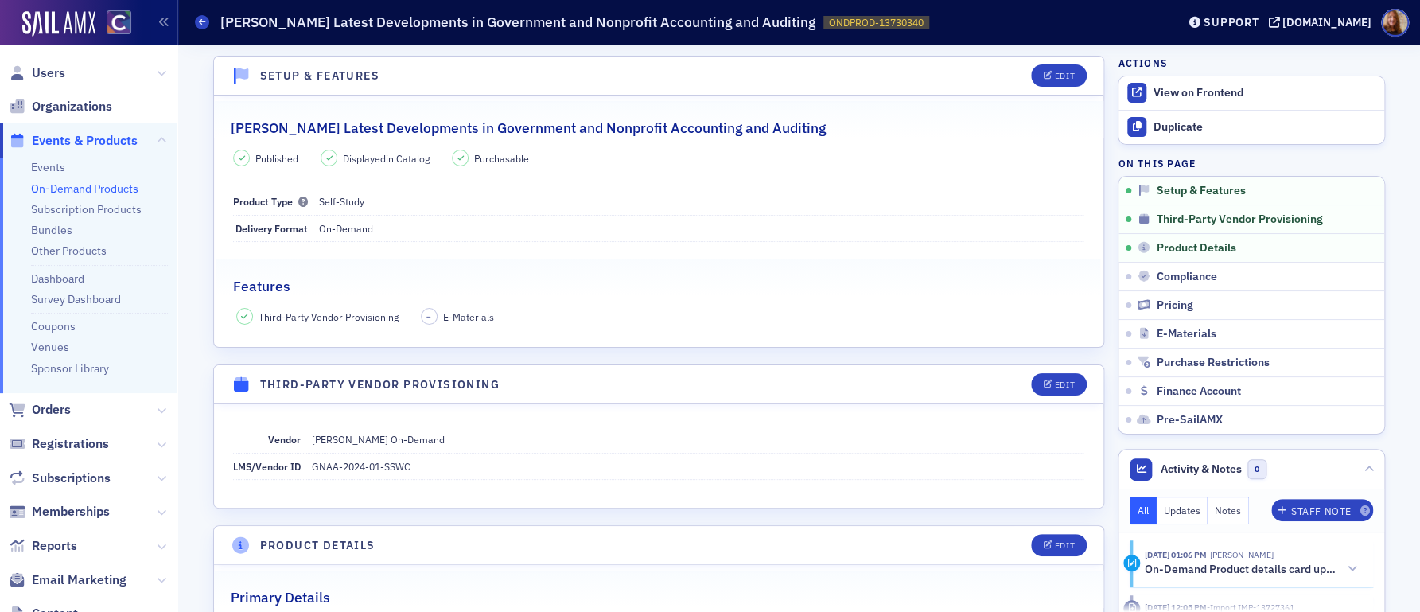
click at [559, 128] on h2 "Surgent's Latest Developments in Government and Nonprofit Accounting and Auditi…" at bounding box center [528, 128] width 595 height 21
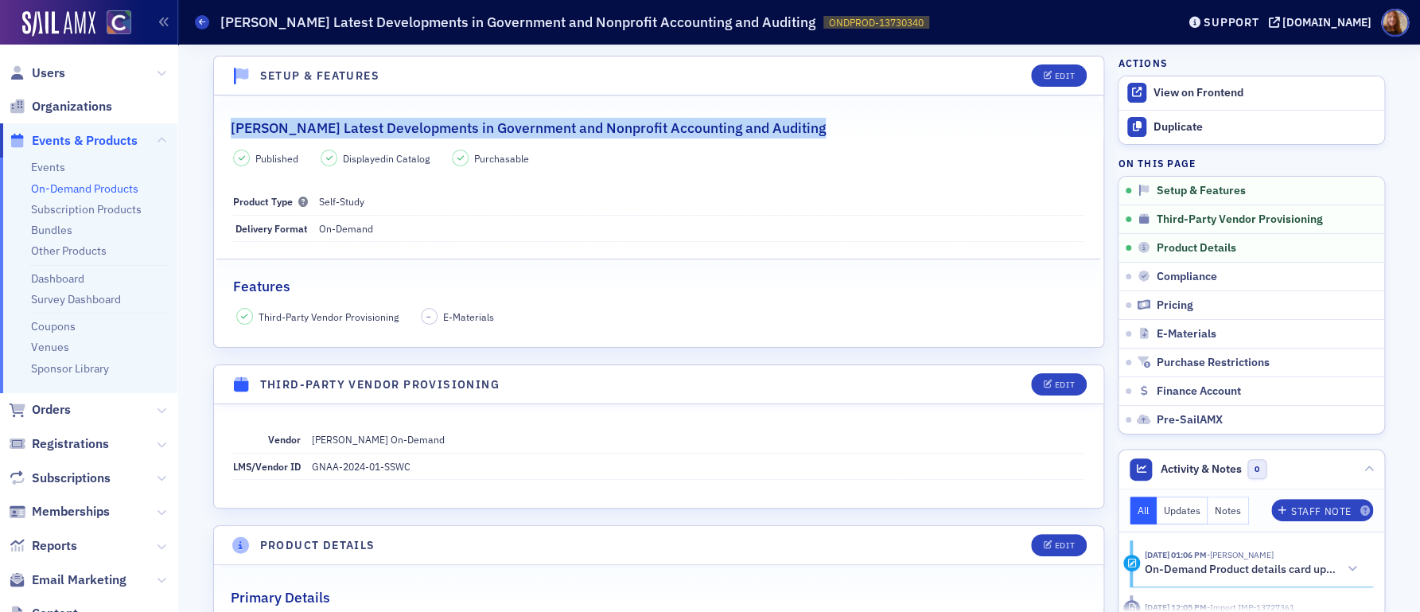
click at [559, 128] on h2 "Surgent's Latest Developments in Government and Nonprofit Accounting and Auditi…" at bounding box center [528, 128] width 595 height 21
copy h2 "Surgent's Latest Developments in Government and Nonprofit Accounting and Auditi…"
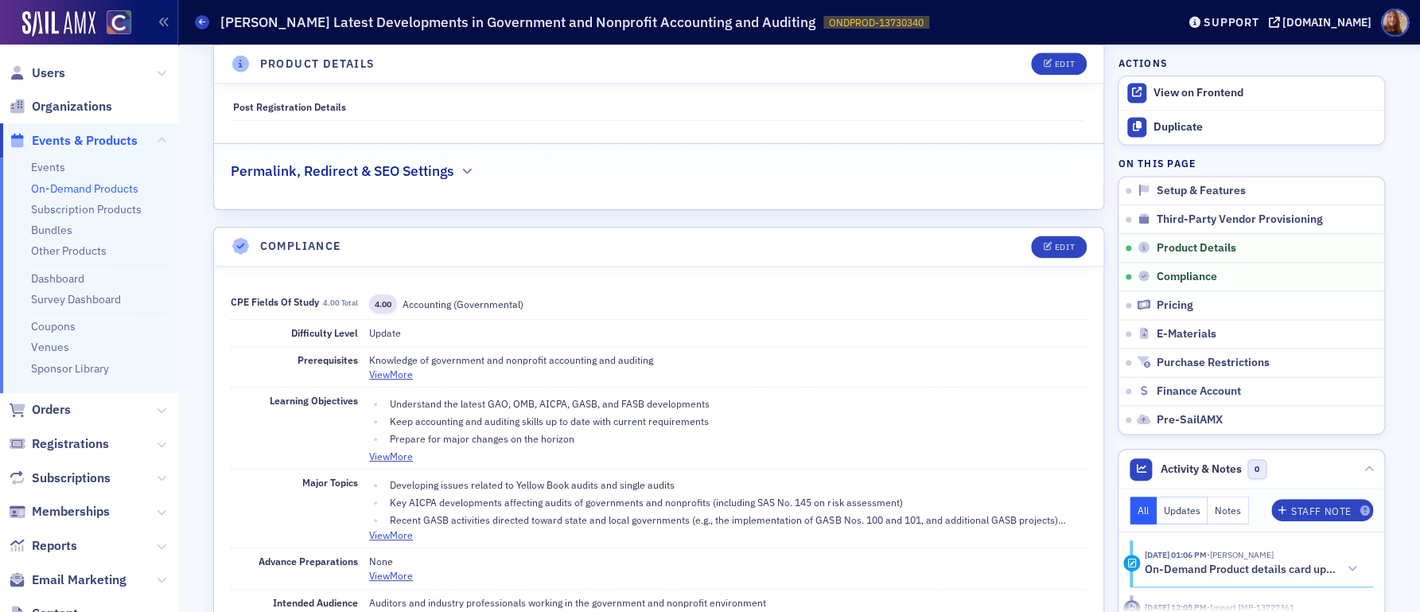
scroll to position [1147, 0]
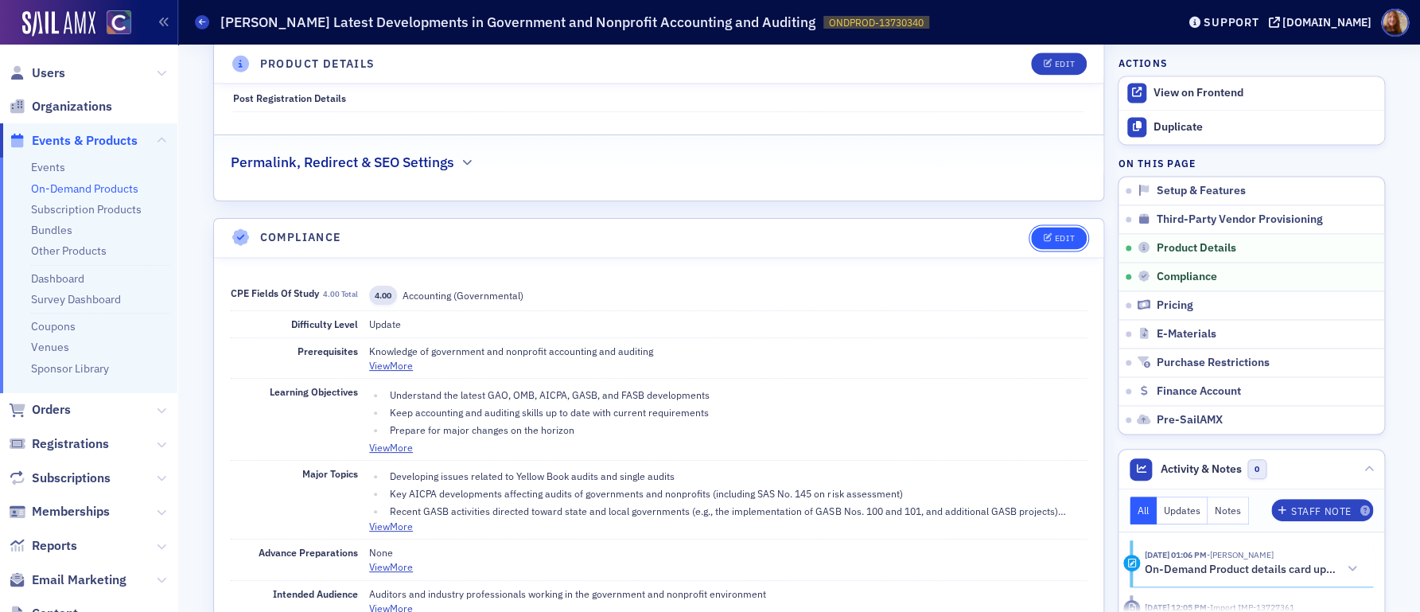
click at [1045, 236] on icon "button" at bounding box center [1048, 238] width 10 height 9
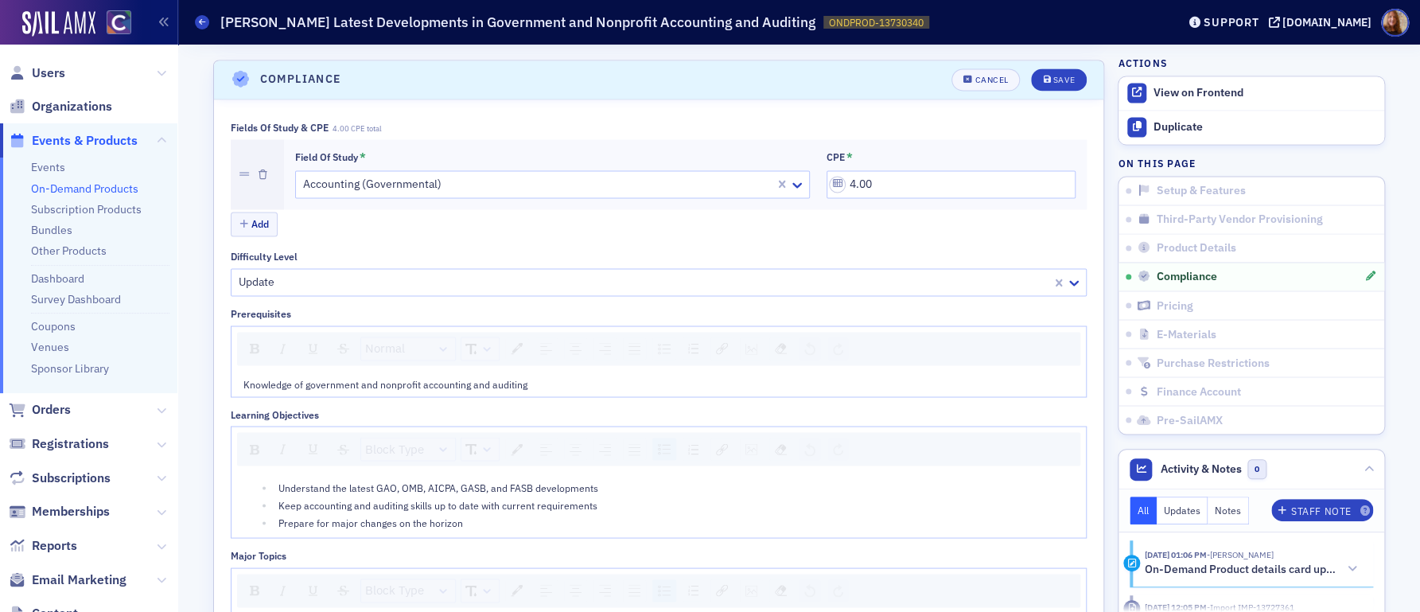
scroll to position [1308, 0]
click at [244, 211] on button "Add" at bounding box center [255, 220] width 48 height 25
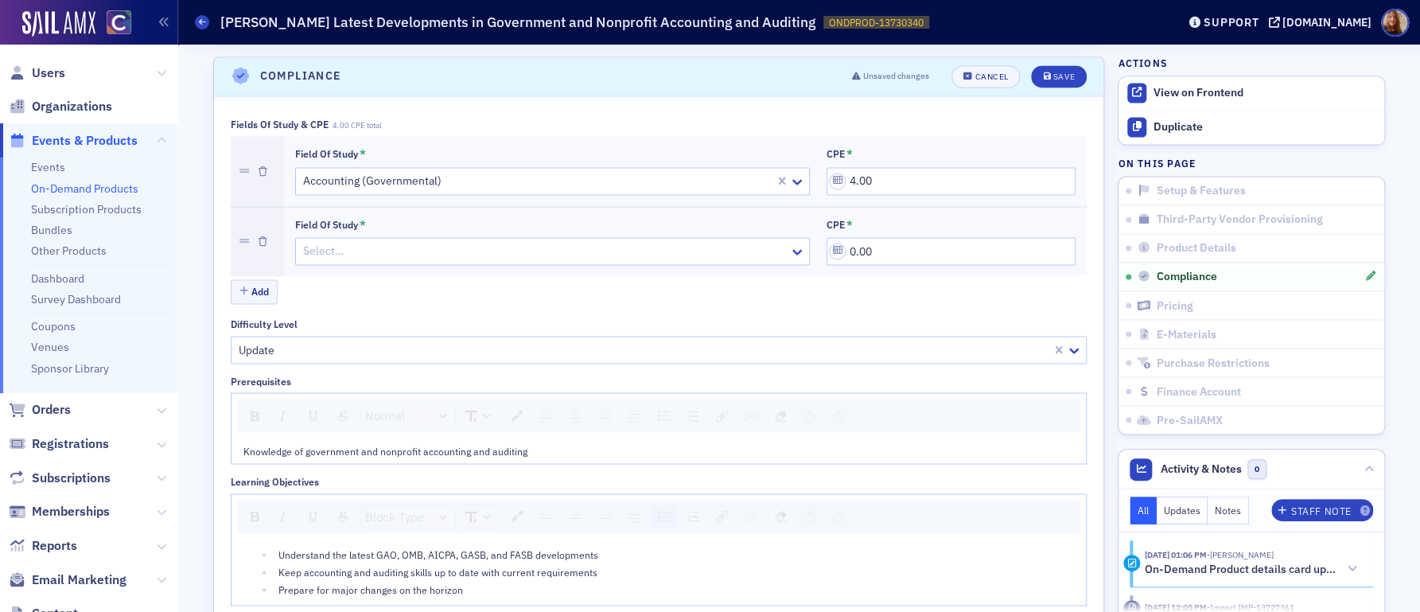
click at [390, 248] on div at bounding box center [545, 251] width 486 height 20
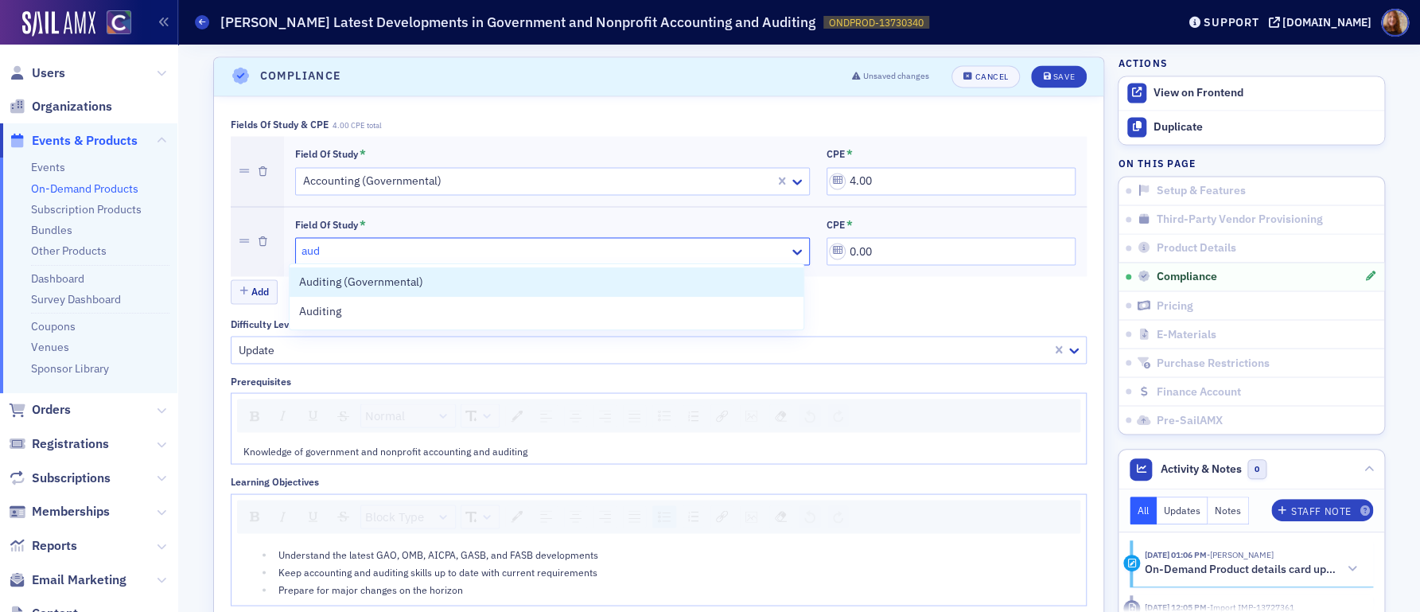
type input "audi"
drag, startPoint x: 387, startPoint y: 286, endPoint x: 482, endPoint y: 269, distance: 97.1
click at [387, 286] on span "Auditing (Governmental)" at bounding box center [361, 282] width 124 height 17
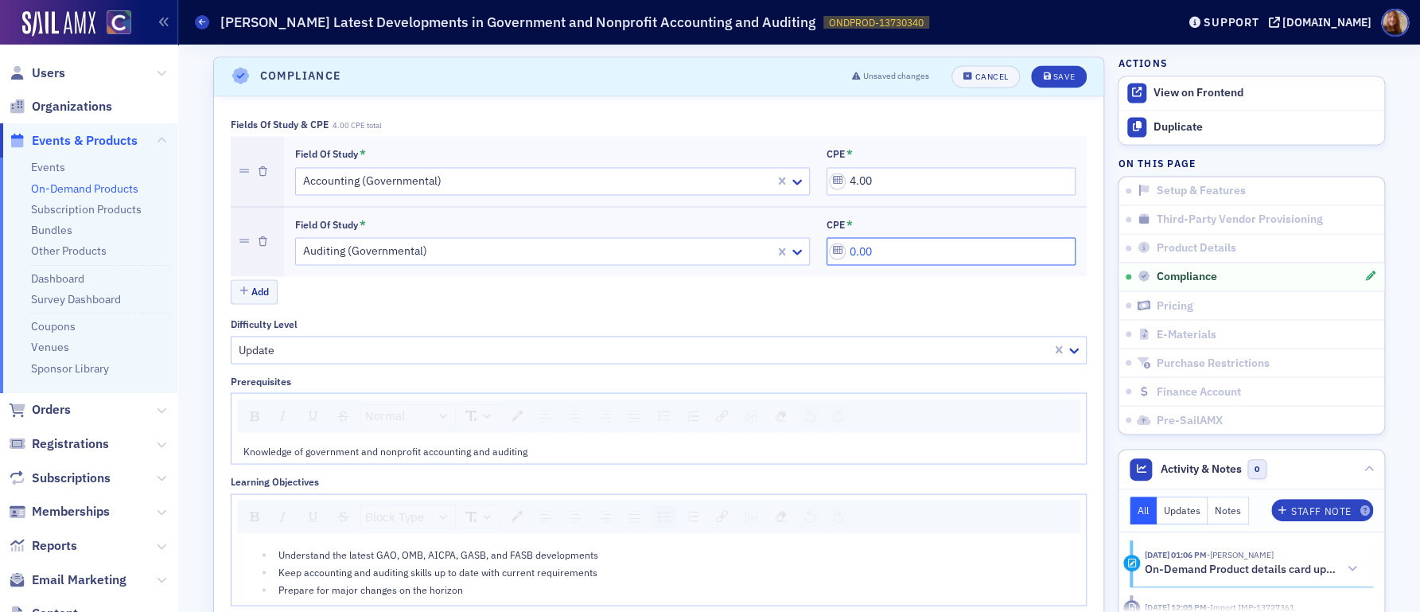
click at [868, 241] on input "0.00" at bounding box center [951, 251] width 249 height 28
click at [847, 250] on input "0.00" at bounding box center [951, 251] width 249 height 28
type input "4.00"
click at [1072, 78] on button "Save" at bounding box center [1058, 76] width 55 height 22
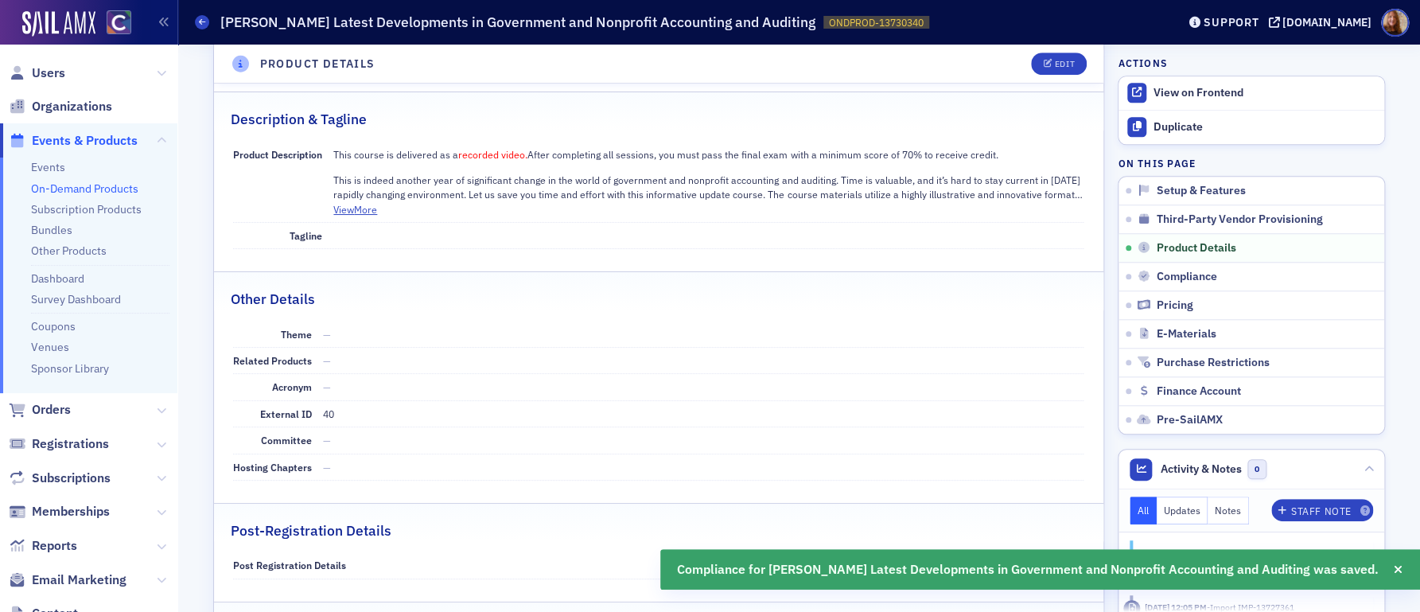
scroll to position [321, 0]
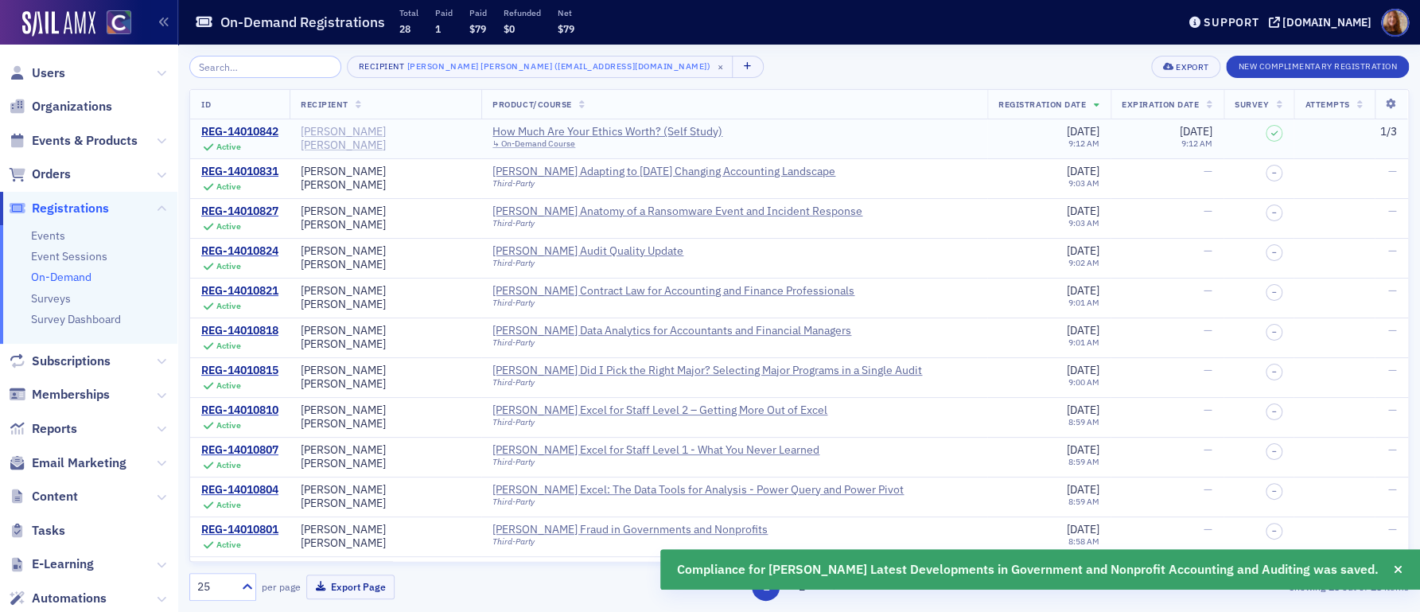
click at [369, 130] on div "Jo Ann Giddings" at bounding box center [385, 139] width 169 height 28
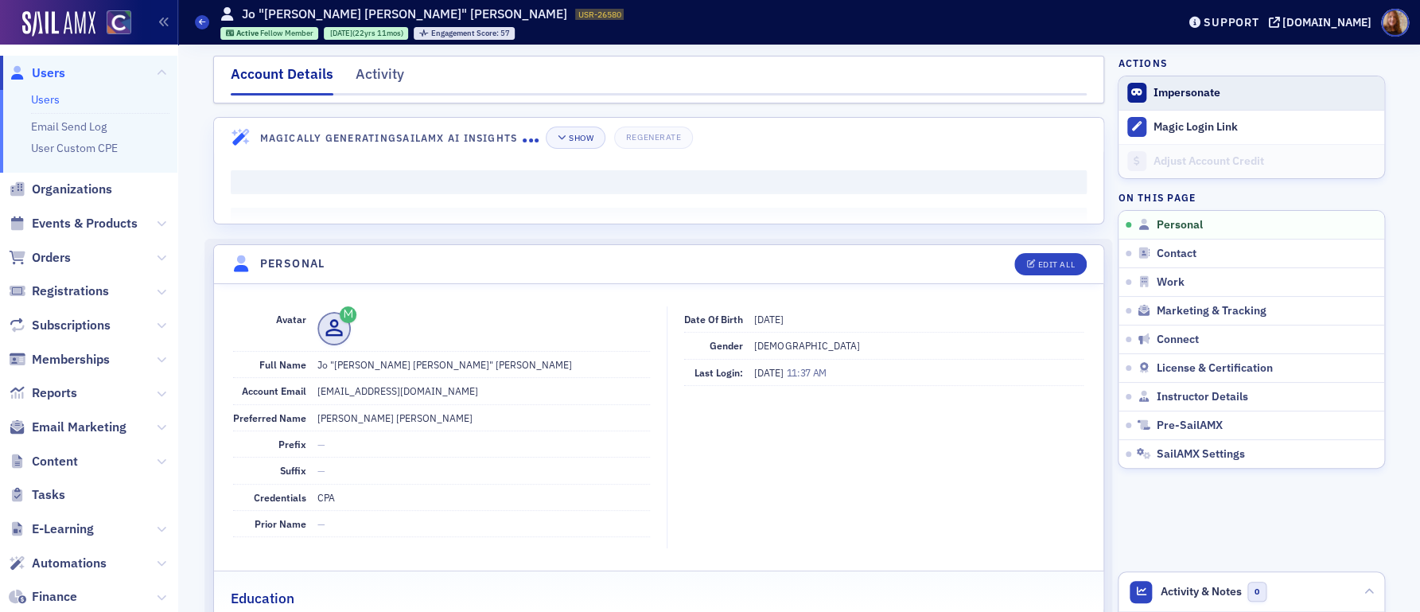
click at [1202, 93] on button "Impersonate" at bounding box center [1187, 93] width 67 height 14
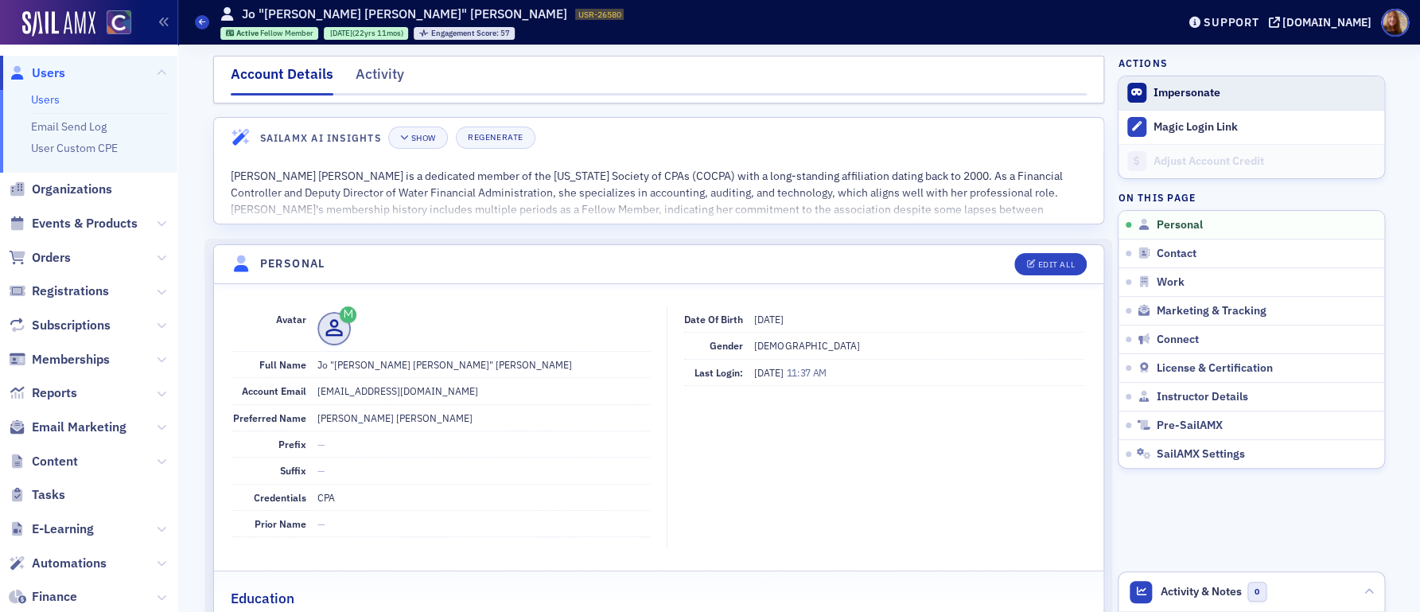
click at [1204, 99] on span "Impersonate" at bounding box center [1252, 92] width 266 height 33
click at [1184, 94] on button "Impersonate" at bounding box center [1187, 93] width 67 height 14
click at [64, 258] on span "Orders" at bounding box center [51, 258] width 39 height 18
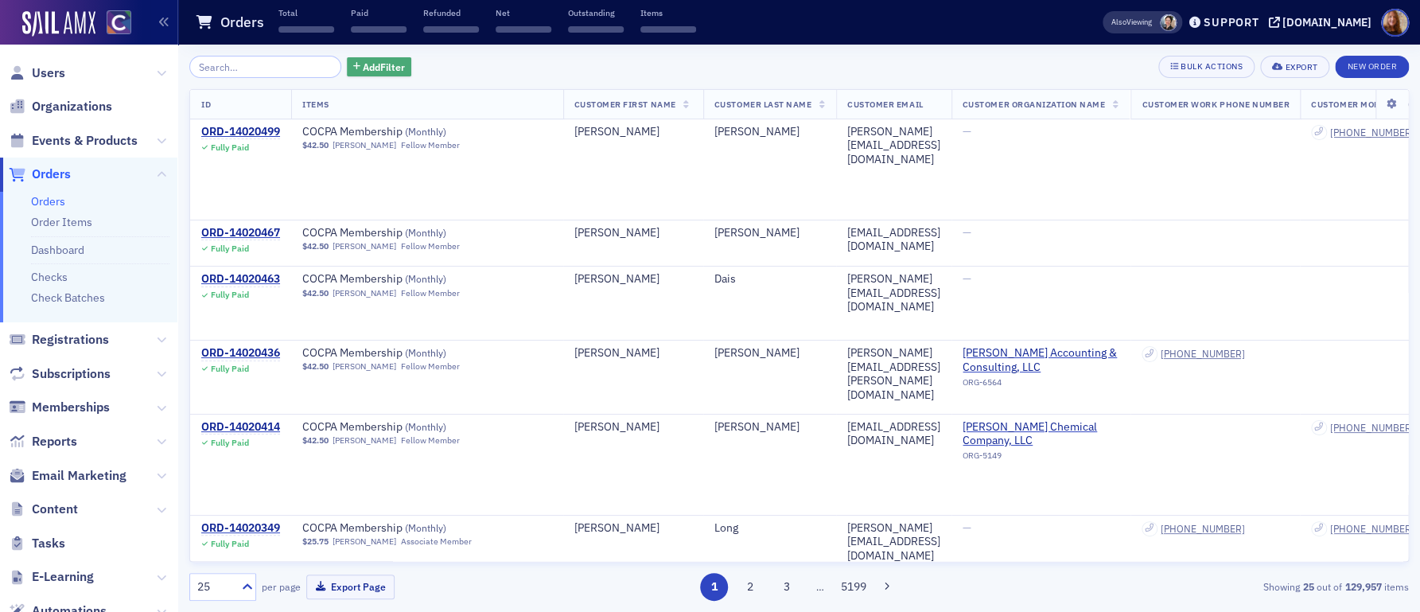
click at [367, 71] on span "Add Filter" at bounding box center [384, 67] width 42 height 14
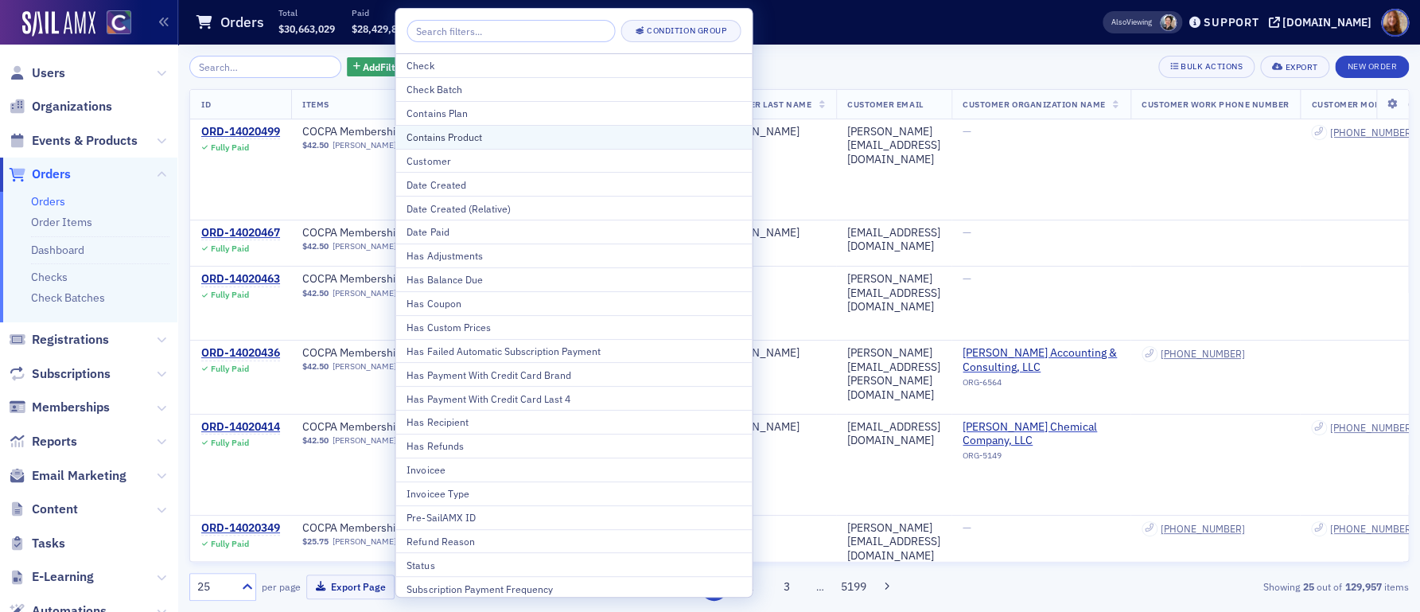
click at [475, 139] on div "Contains Product" at bounding box center [574, 137] width 334 height 14
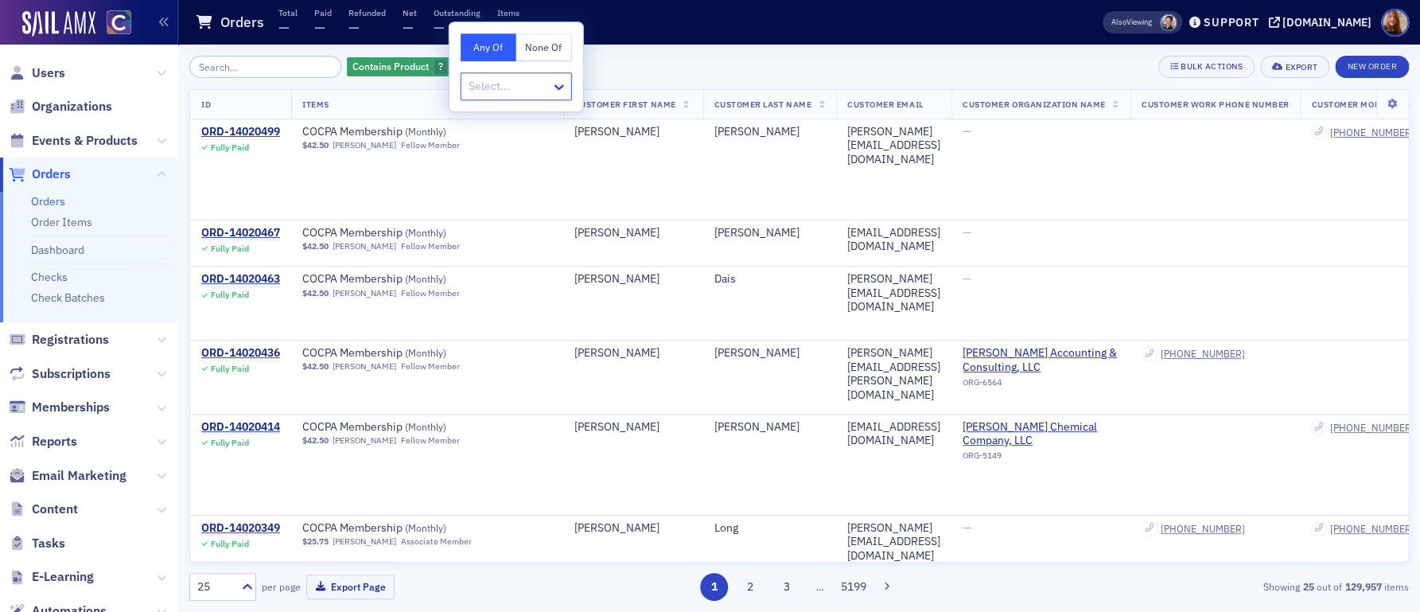
click at [526, 88] on div at bounding box center [508, 86] width 83 height 20
type input "peer"
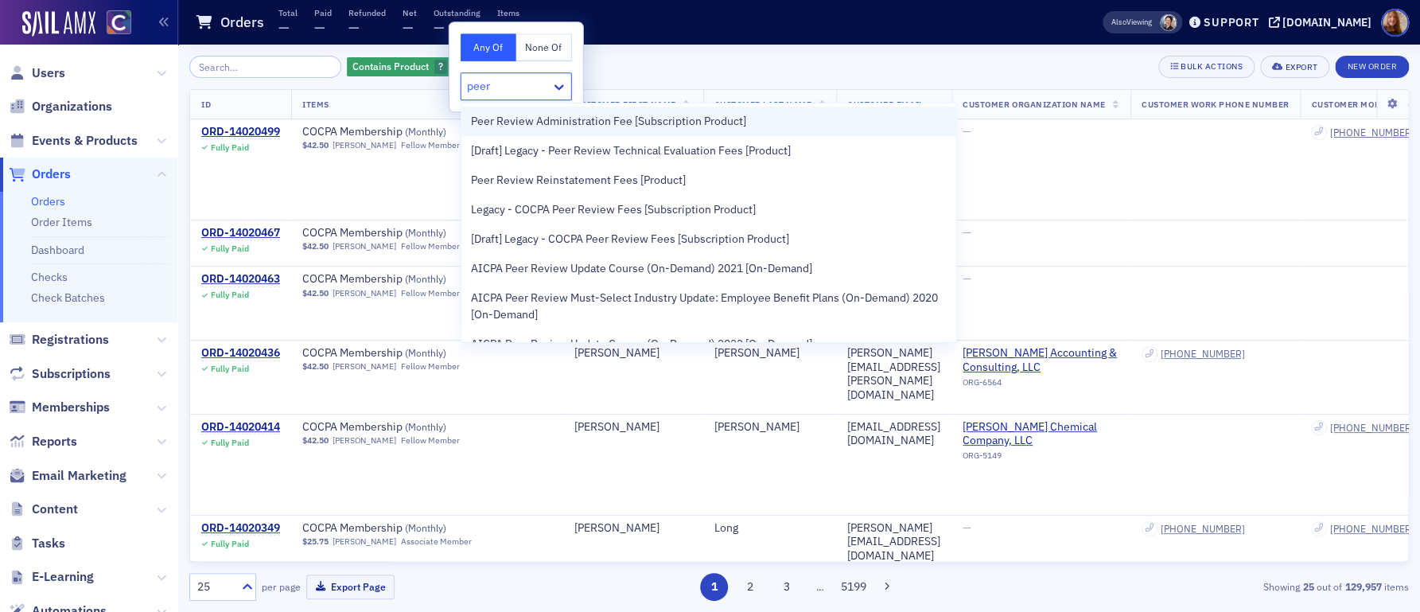
click at [525, 119] on span "Peer Review Administration Fee [Subscription Product]" at bounding box center [608, 121] width 275 height 17
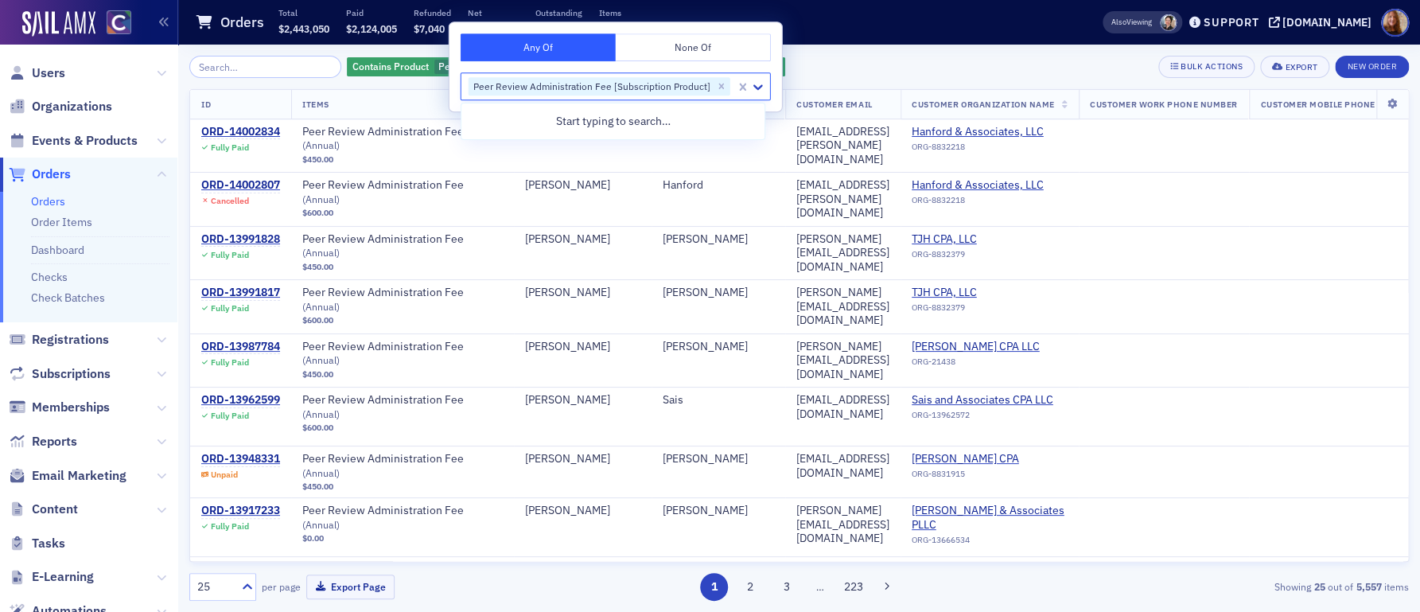
click at [868, 65] on div "Contains Product Peer Review Administration Fee [Subscription Product] Add Filt…" at bounding box center [799, 67] width 1220 height 22
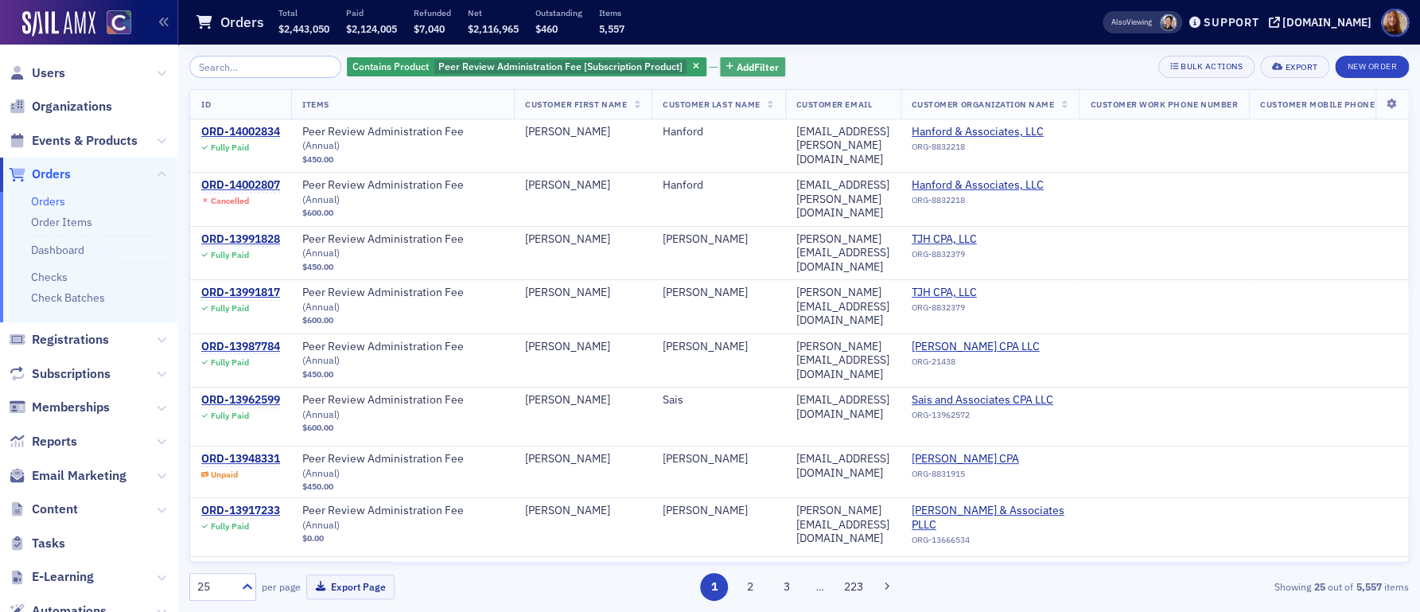
click at [742, 60] on span "Add Filter" at bounding box center [758, 67] width 42 height 14
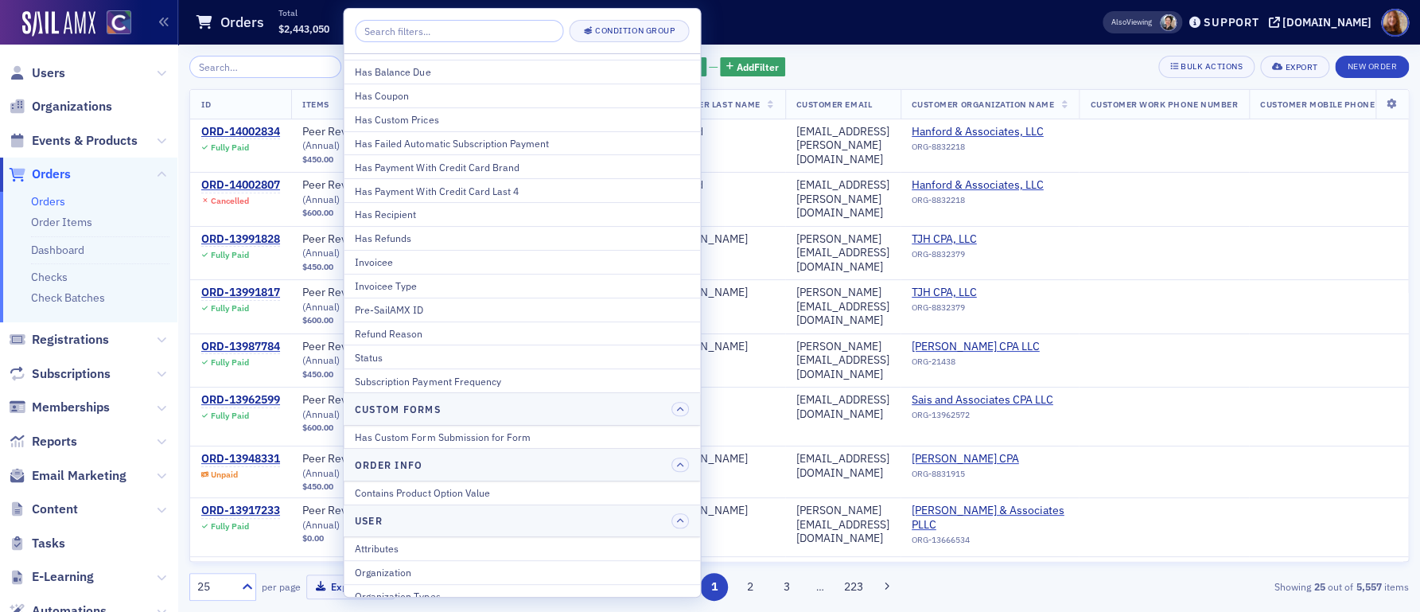
scroll to position [215, 0]
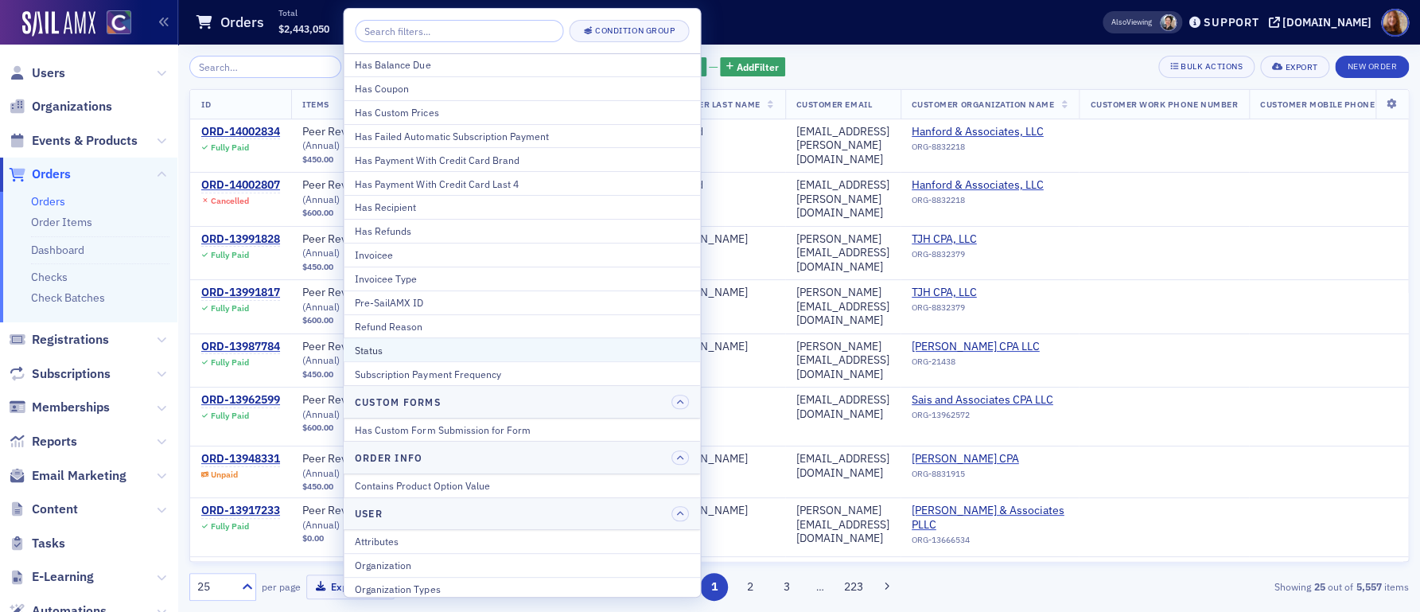
click at [388, 347] on div "Status" at bounding box center [522, 350] width 334 height 14
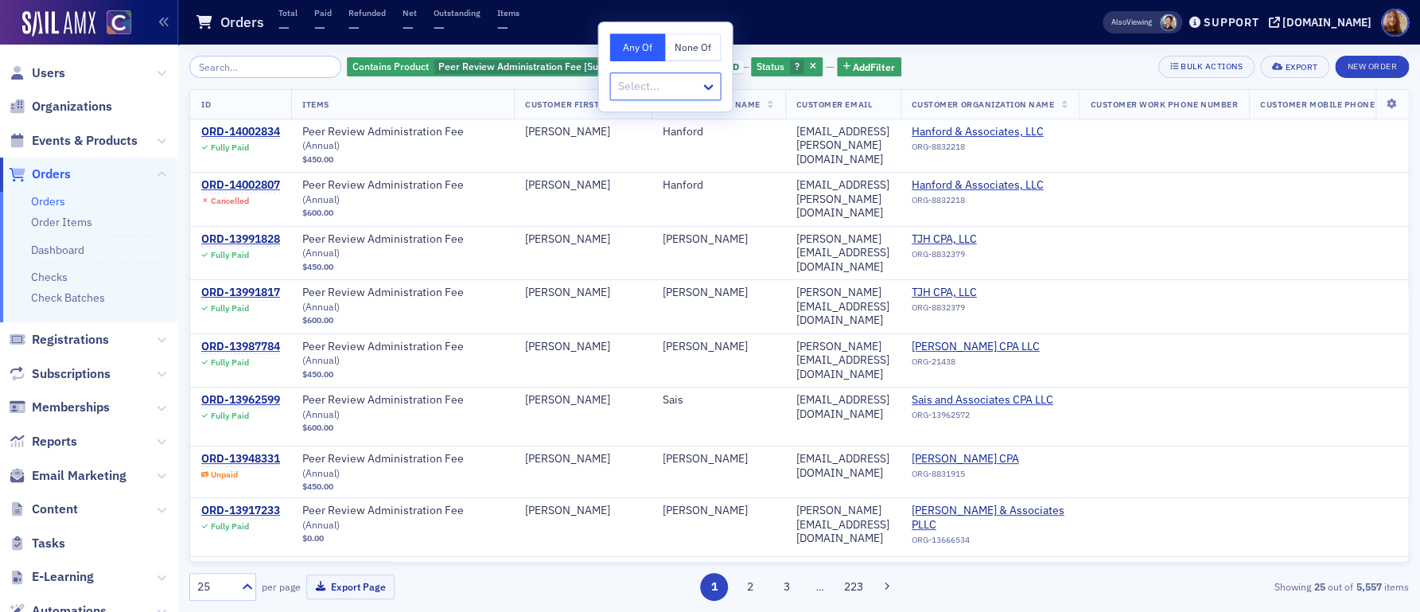
click at [694, 85] on div at bounding box center [657, 86] width 83 height 20
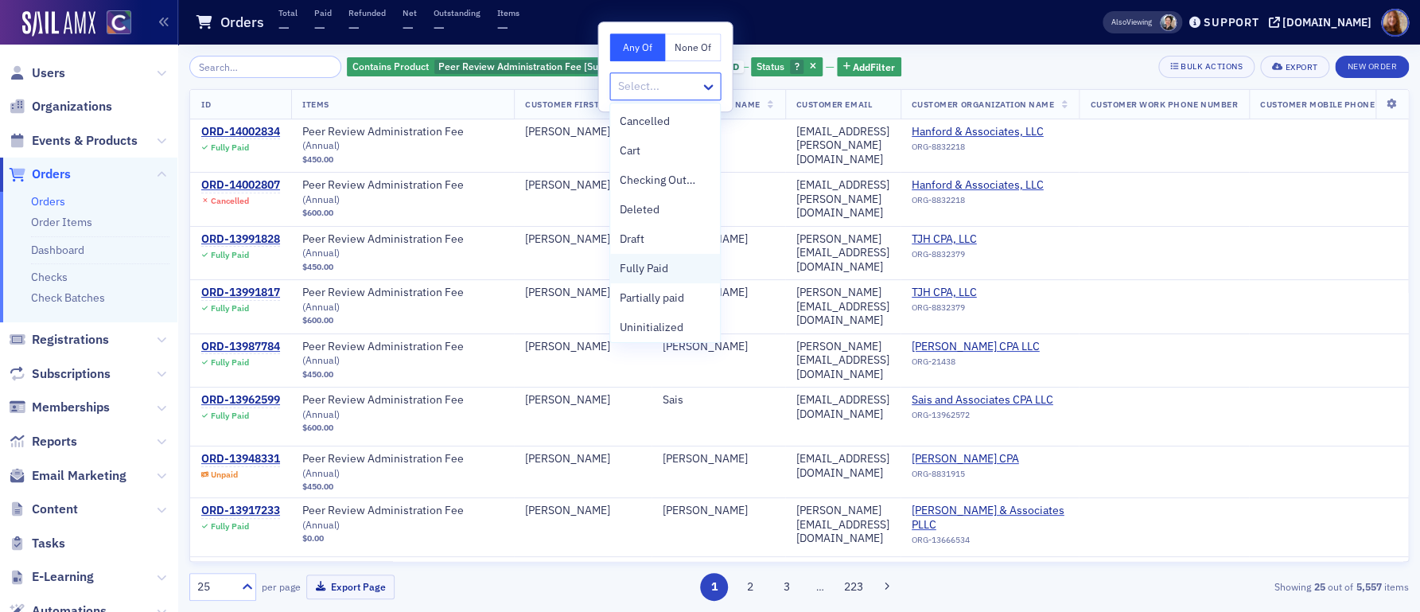
click at [660, 266] on span "Fully Paid" at bounding box center [644, 268] width 49 height 17
click at [655, 292] on span "Partially paid" at bounding box center [652, 298] width 64 height 17
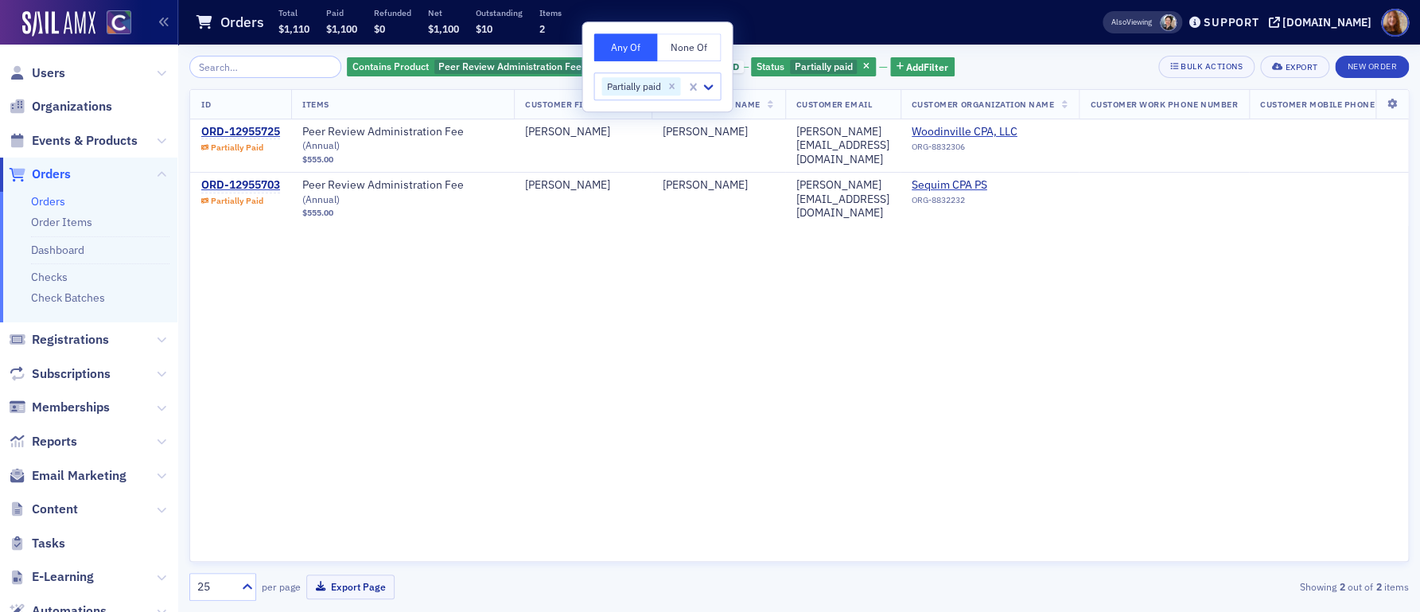
click at [962, 353] on div "ID Items Customer First Name Customer Last Name Customer Email Customer Organiz…" at bounding box center [799, 325] width 1220 height 473
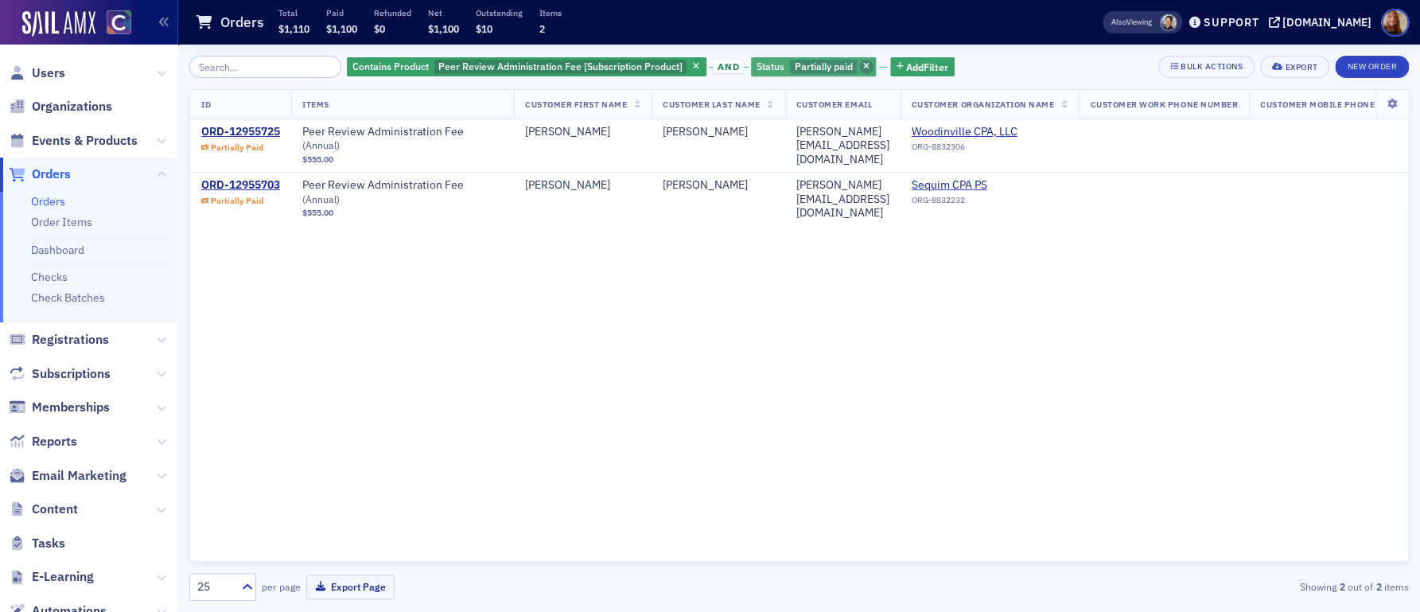
click at [863, 64] on icon "button" at bounding box center [866, 67] width 6 height 9
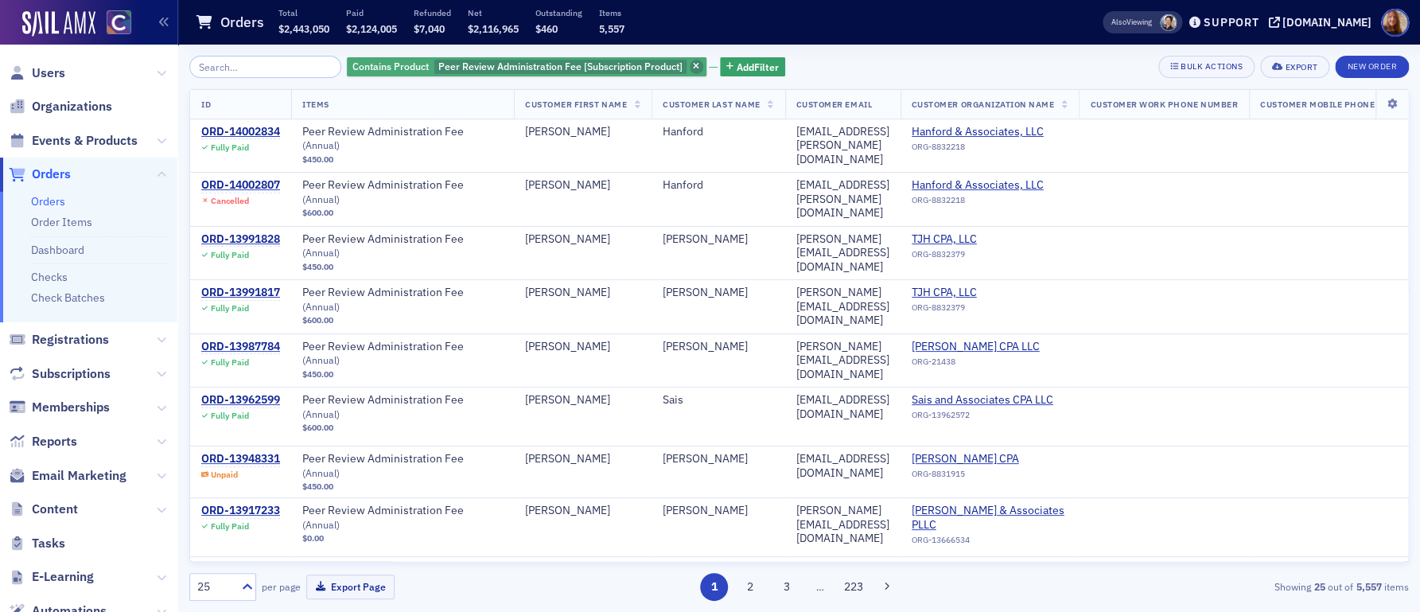
click at [693, 63] on icon "button" at bounding box center [696, 67] width 6 height 9
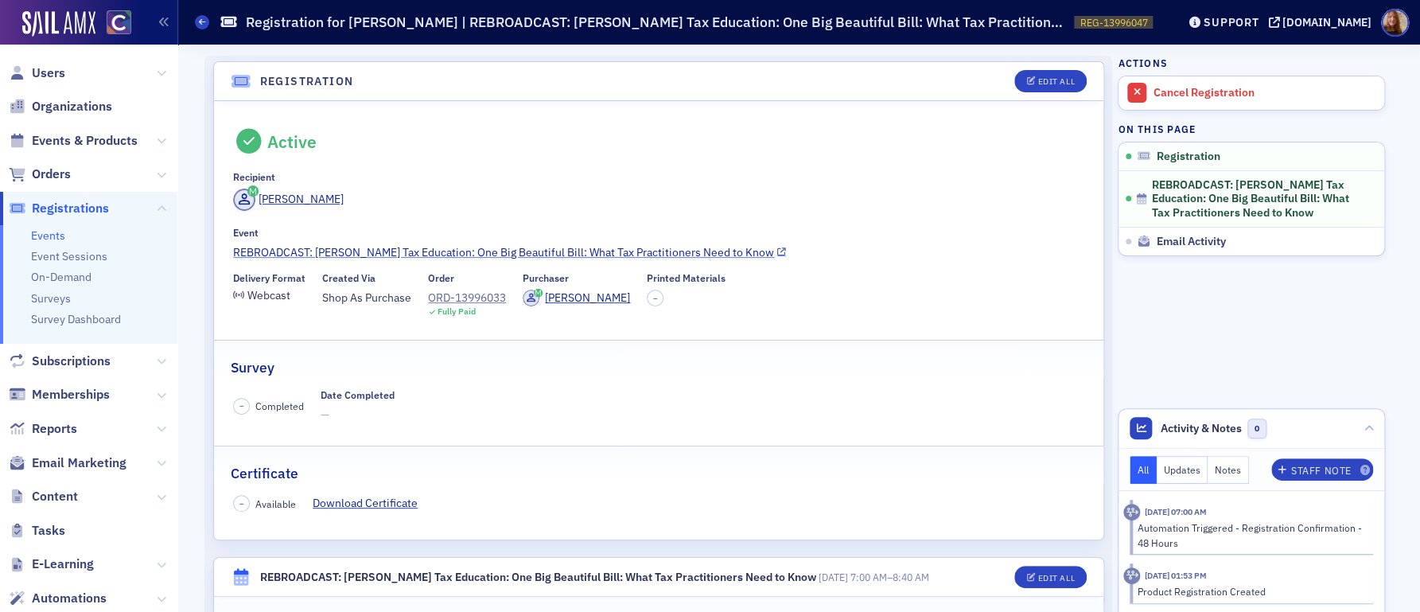
click at [495, 246] on link "REBROADCAST: [PERSON_NAME] Tax Education: One Big Beautiful Bill: What Tax Prac…" at bounding box center [658, 252] width 851 height 17
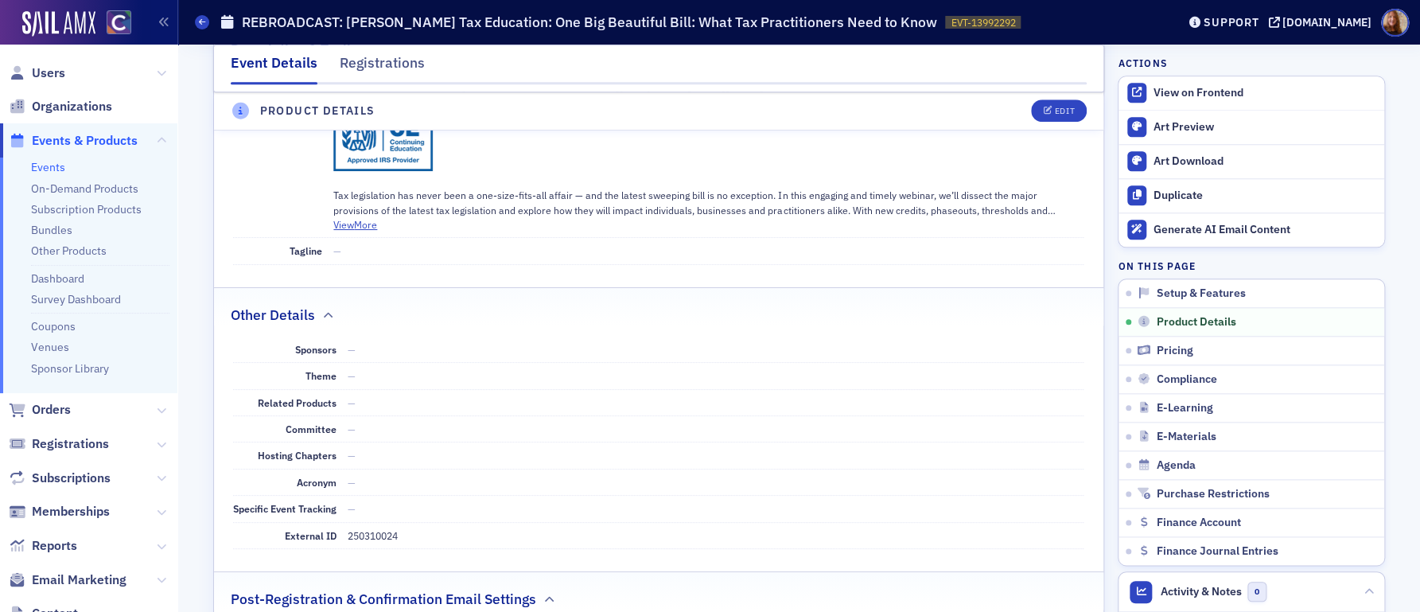
scroll to position [676, 0]
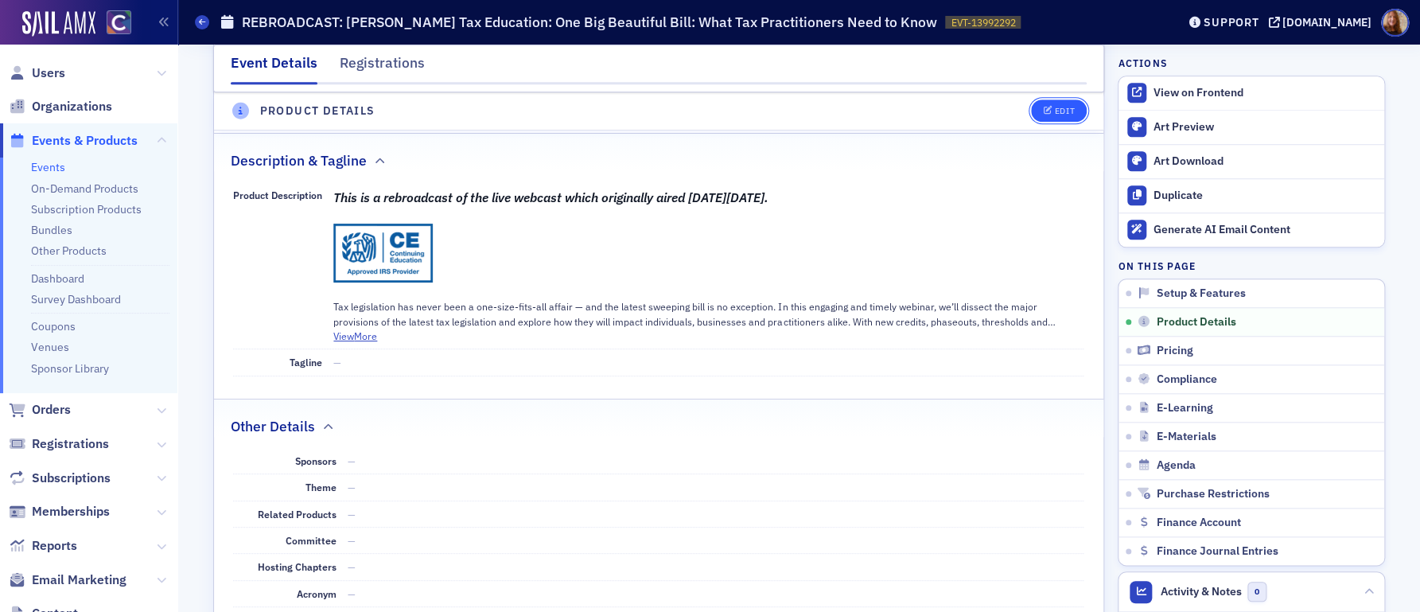
click at [1055, 114] on div "Edit" at bounding box center [1065, 111] width 20 height 9
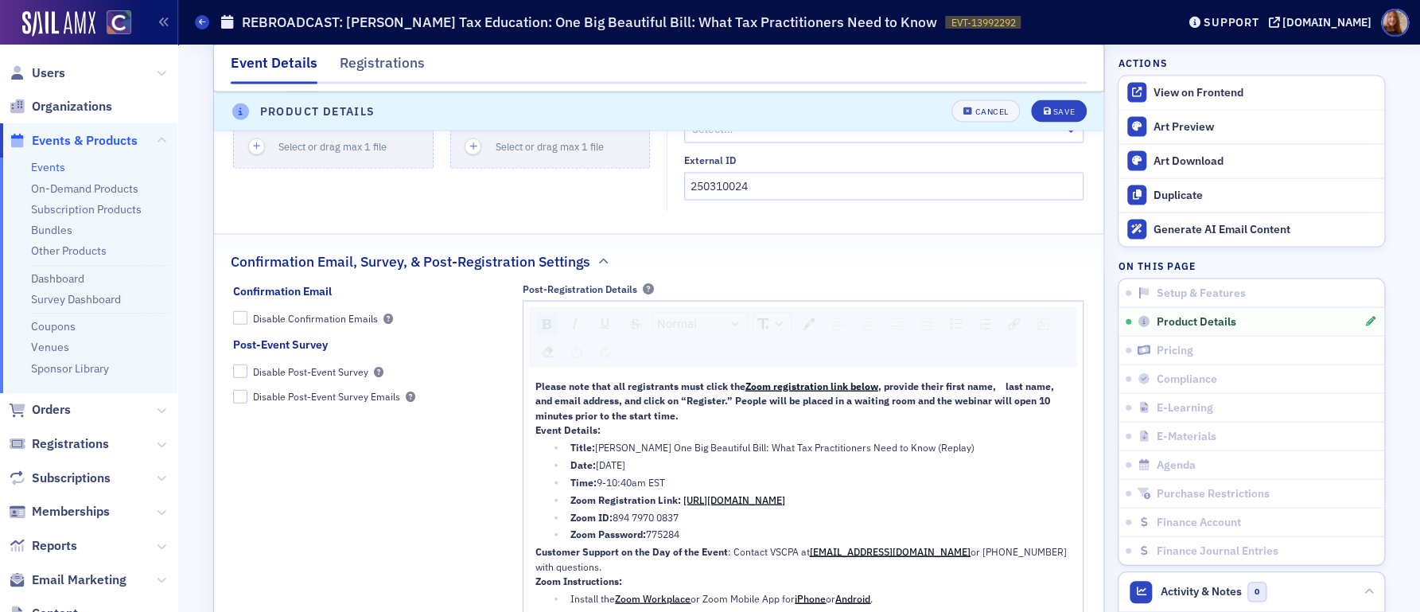
scroll to position [1792, 0]
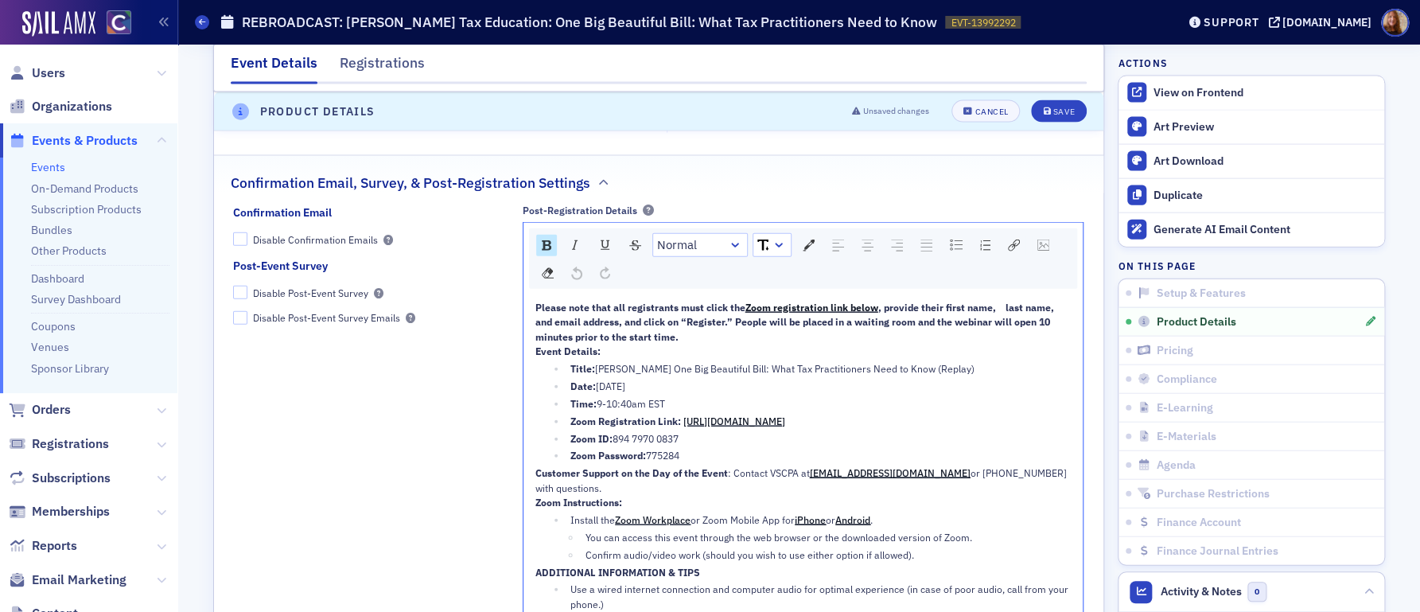
click at [649, 401] on span "9-10:40am EST" at bounding box center [631, 403] width 68 height 13
click at [543, 243] on img "rdw-inline-control" at bounding box center [547, 245] width 10 height 10
click at [987, 118] on button "Cancel" at bounding box center [986, 111] width 68 height 22
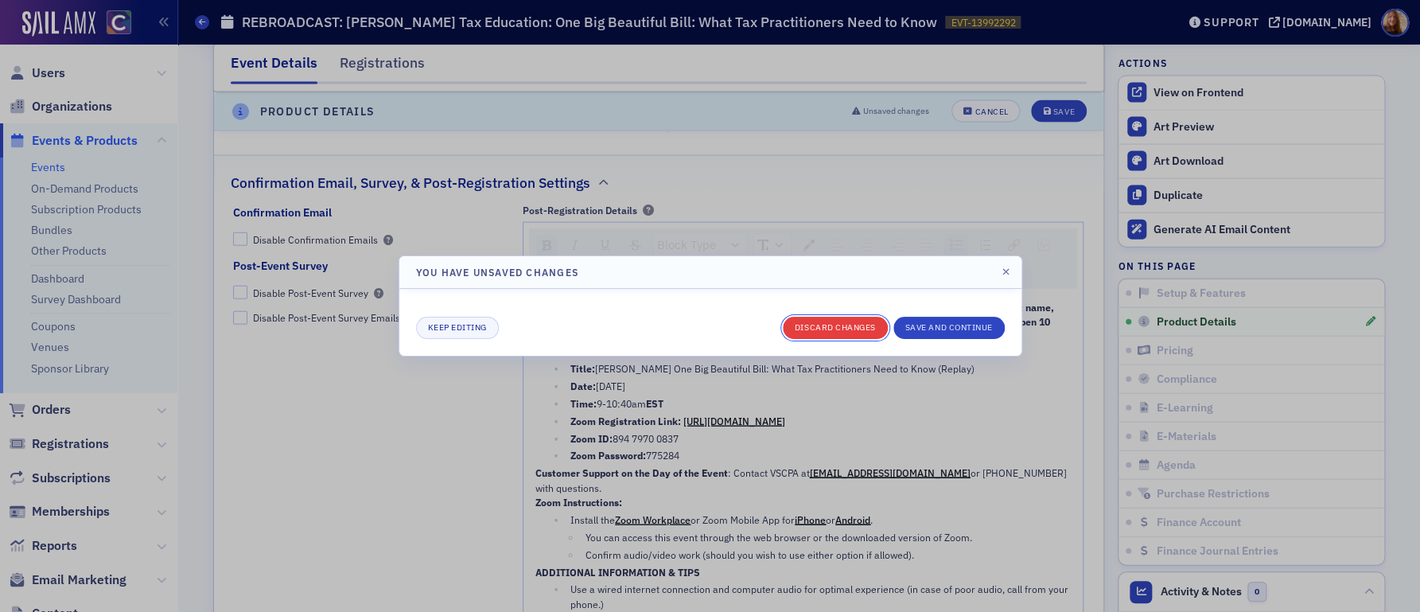
click at [836, 329] on button "Discard changes" at bounding box center [835, 328] width 105 height 22
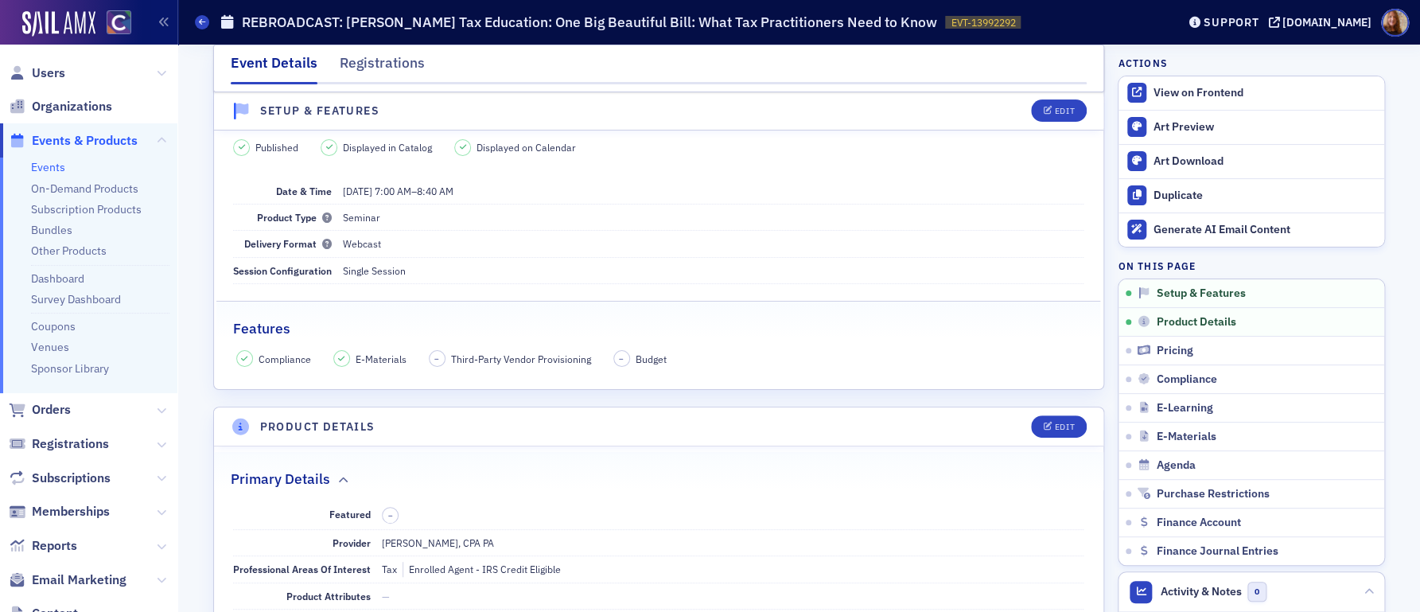
scroll to position [0, 0]
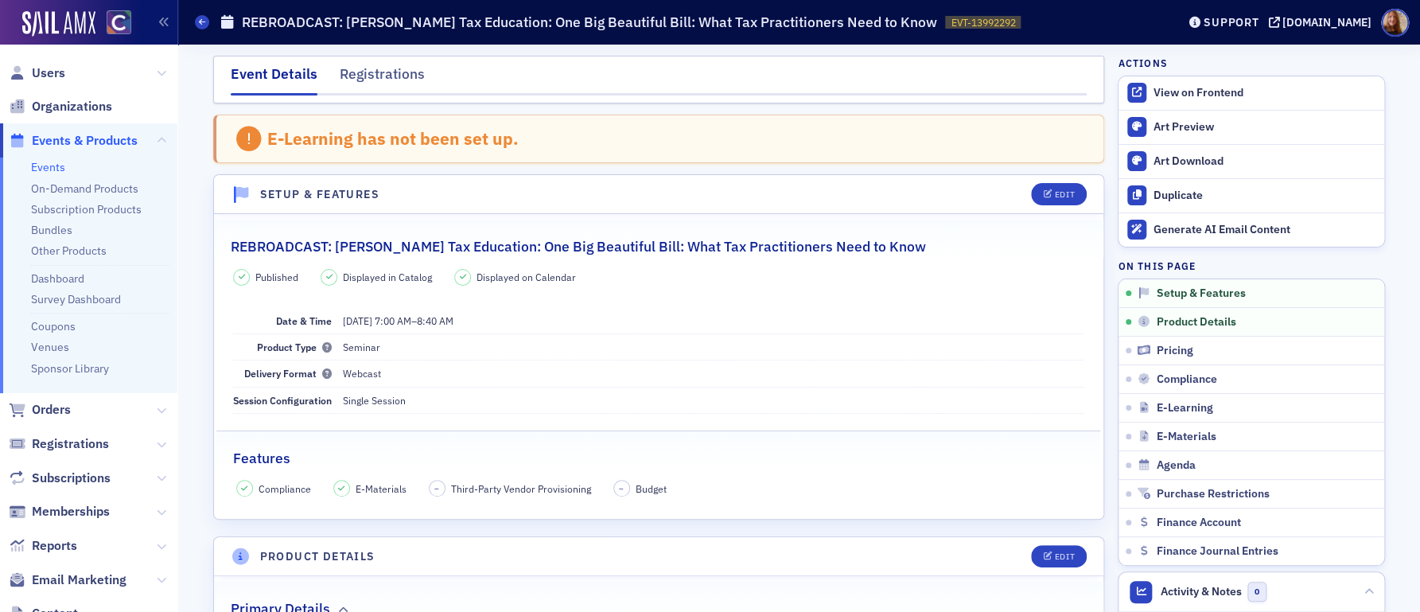
click at [641, 246] on h2 "REBROADCAST: [PERSON_NAME] Tax Education: One Big Beautiful Bill: What Tax Prac…" at bounding box center [578, 246] width 695 height 21
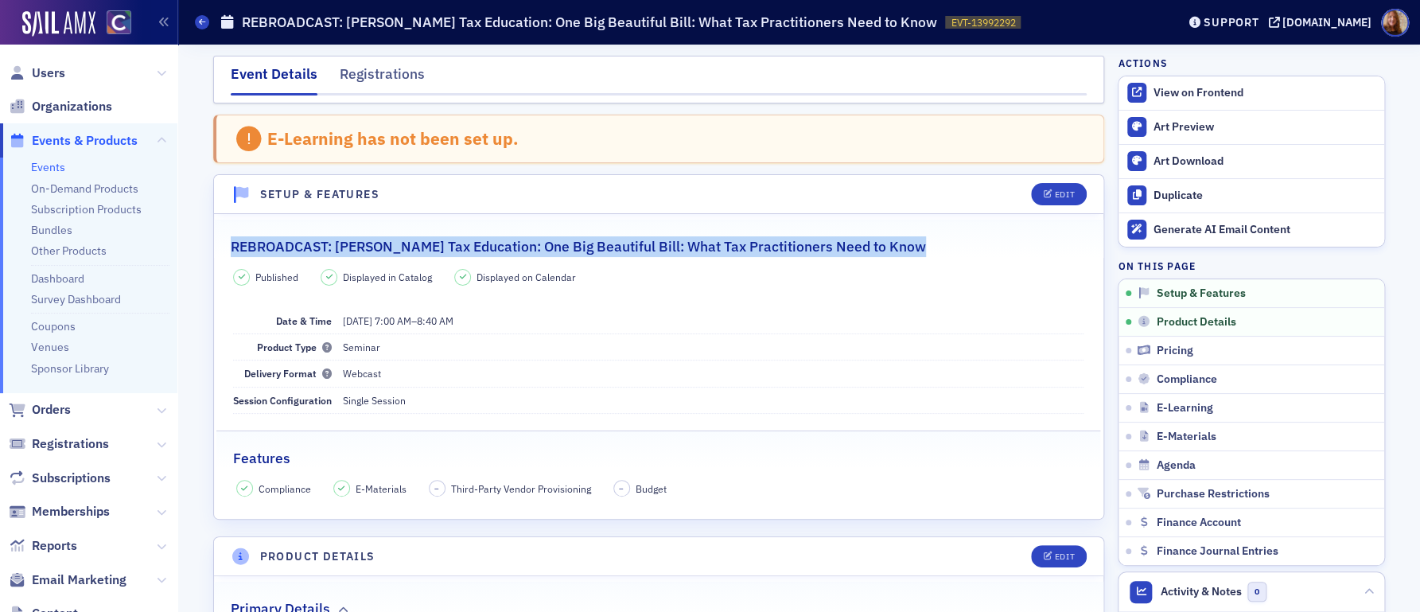
click at [641, 246] on h2 "REBROADCAST: [PERSON_NAME] Tax Education: One Big Beautiful Bill: What Tax Prac…" at bounding box center [578, 246] width 695 height 21
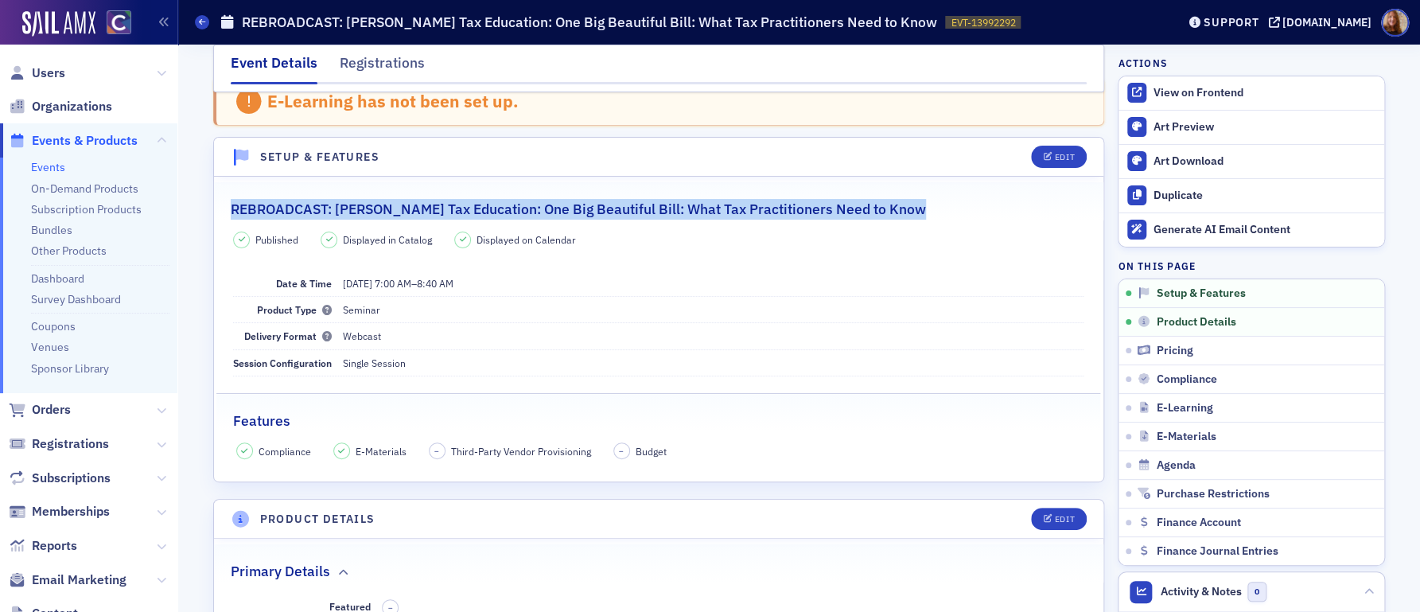
scroll to position [2, 0]
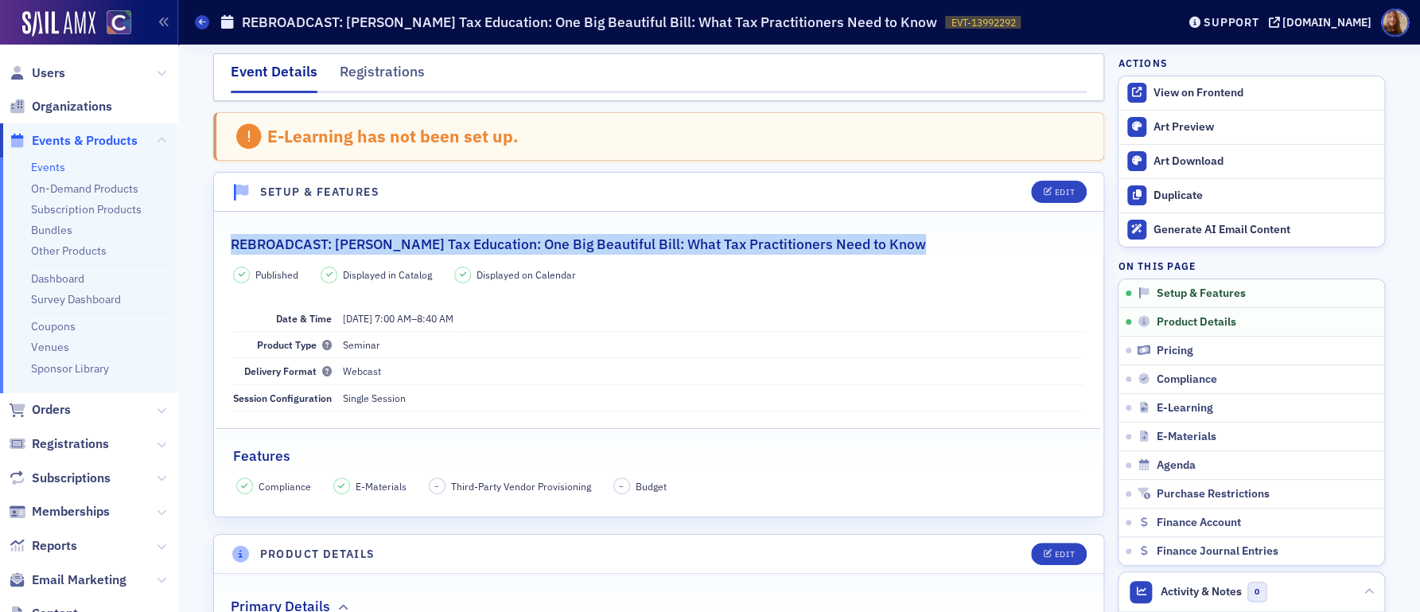
copy h2 "REBROADCAST: [PERSON_NAME] Tax Education: One Big Beautiful Bill: What Tax Prac…"
